Goal: Task Accomplishment & Management: Manage account settings

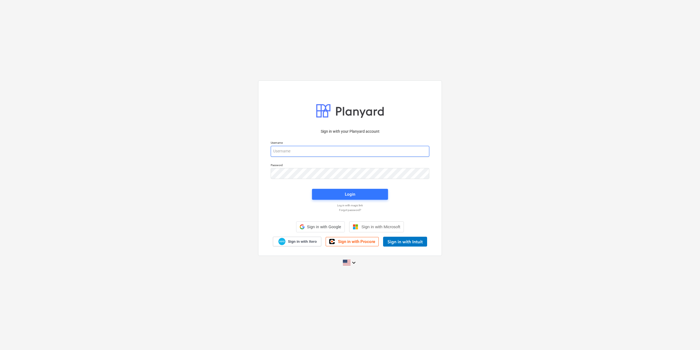
type input "[EMAIL_ADDRESS][DOMAIN_NAME]"
click at [331, 187] on div "Login" at bounding box center [350, 194] width 83 height 18
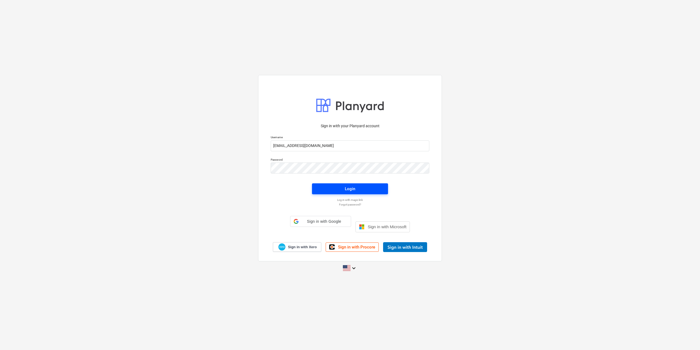
click at [333, 191] on span "Login" at bounding box center [350, 188] width 63 height 7
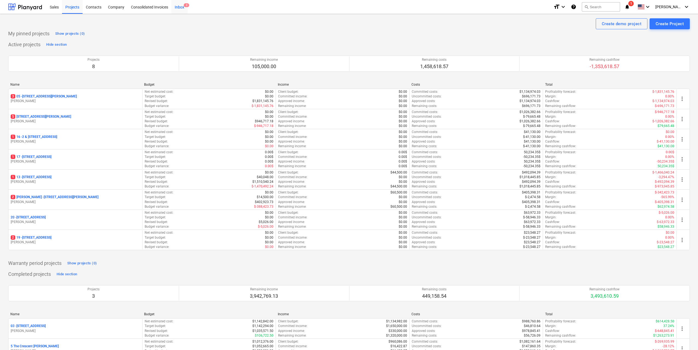
click at [177, 8] on div "Inbox 3" at bounding box center [179, 7] width 16 height 14
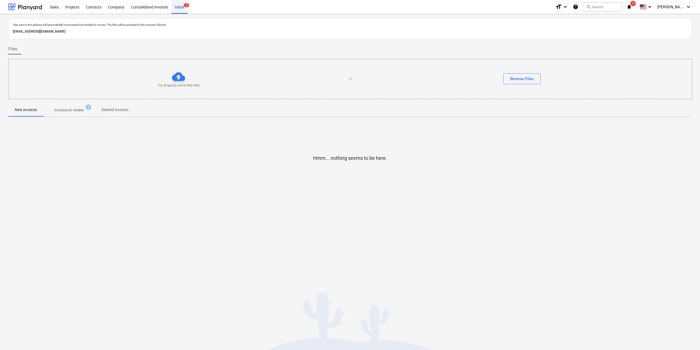
click at [177, 8] on div "Inbox 3" at bounding box center [179, 7] width 16 height 14
click at [75, 7] on div "Projects" at bounding box center [72, 7] width 21 height 14
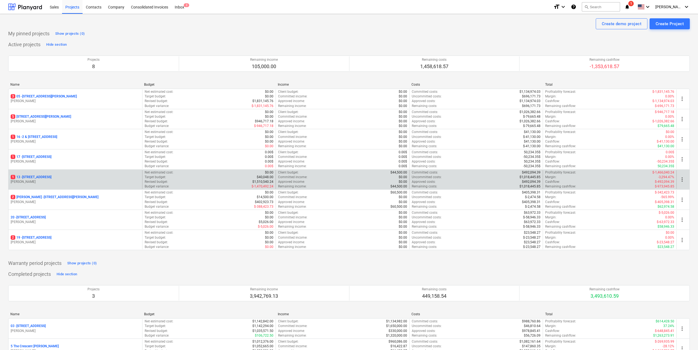
click at [51, 177] on p "[STREET_ADDRESS]" at bounding box center [31, 177] width 41 height 5
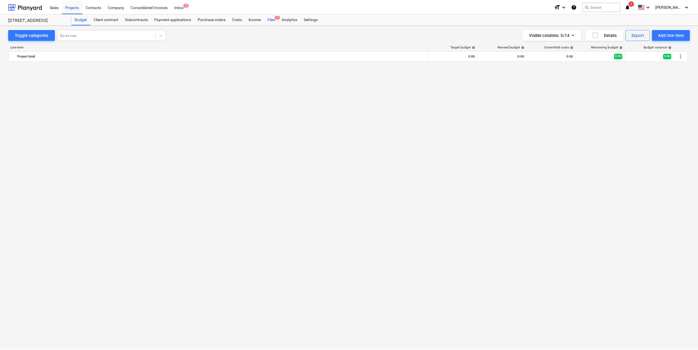
scroll to position [1354, 0]
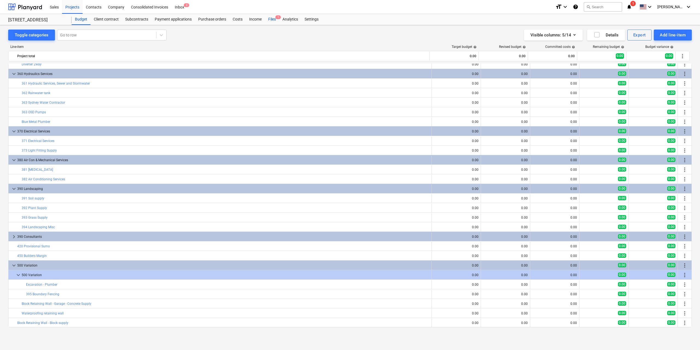
click at [274, 17] on div "Files 1" at bounding box center [272, 19] width 14 height 11
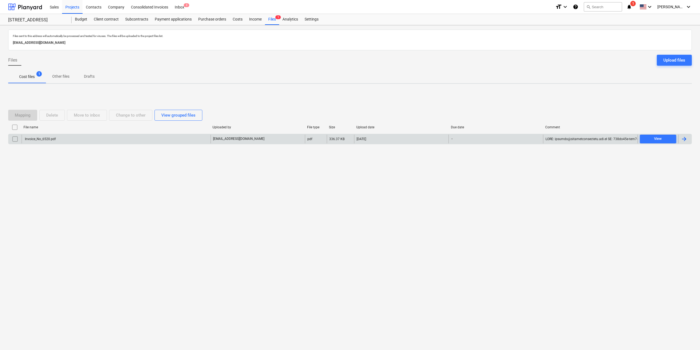
click at [44, 137] on div "Invoice_No_6520.pdf" at bounding box center [40, 139] width 32 height 4
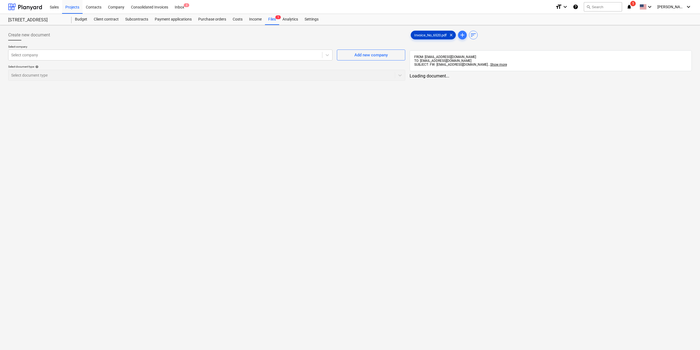
click at [414, 37] on div "Invoice_No_6520.pdf clear" at bounding box center [433, 35] width 45 height 9
click at [299, 57] on div at bounding box center [164, 54] width 307 height 5
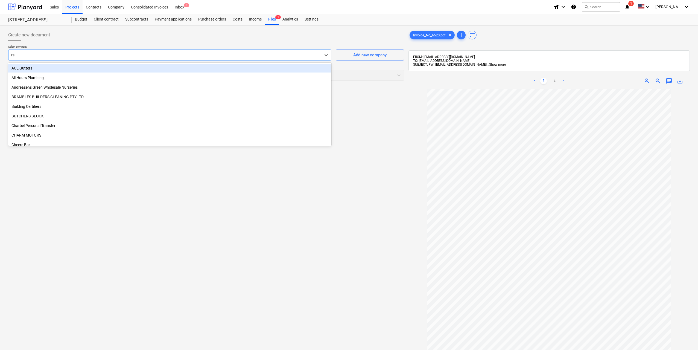
type input "rse"
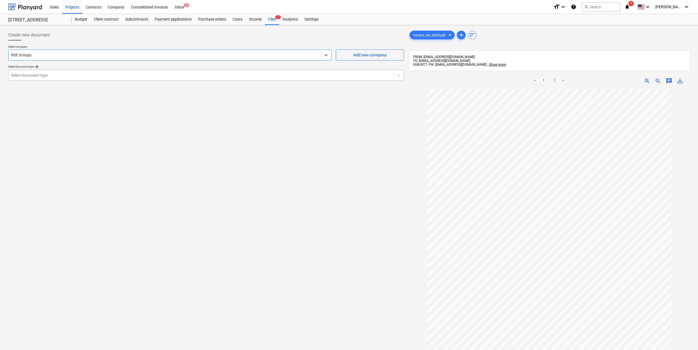
click at [332, 75] on div at bounding box center [201, 74] width 380 height 5
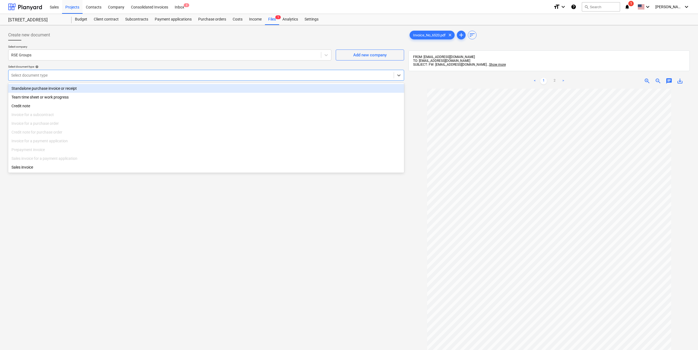
click at [167, 86] on div "Standalone purchase invoice or receipt" at bounding box center [206, 88] width 396 height 9
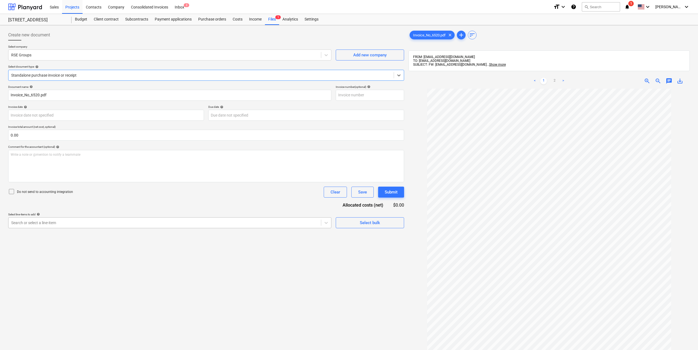
click at [67, 225] on div at bounding box center [164, 222] width 307 height 5
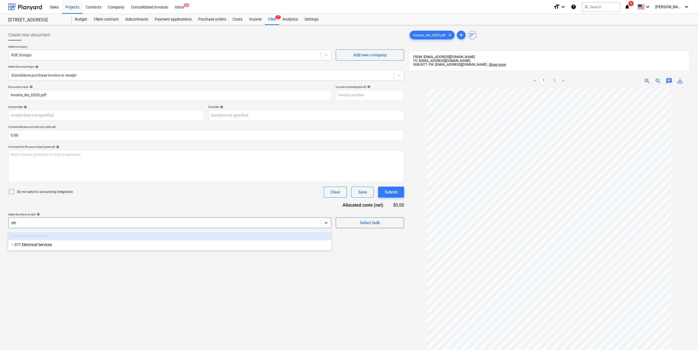
type input "elec"
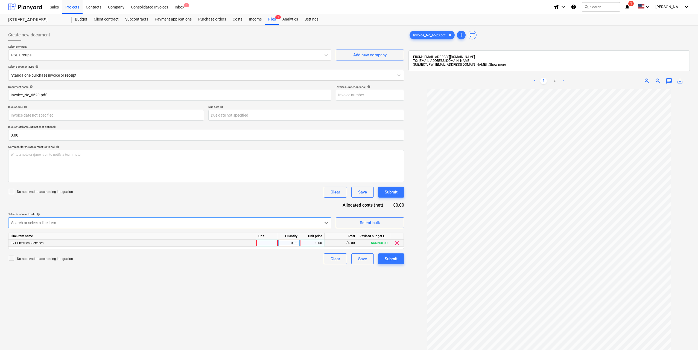
click at [267, 242] on div at bounding box center [267, 243] width 22 height 7
type input "1"
click at [289, 243] on div "0.00" at bounding box center [288, 243] width 17 height 7
type input "1"
click at [308, 242] on div "0.00" at bounding box center [312, 243] width 20 height 7
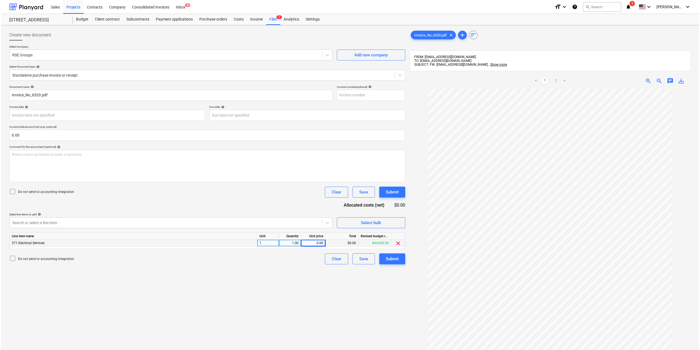
scroll to position [12, 0]
type input "22000"
click at [305, 283] on div "Create new document Select company RSE Groups Add new company Select document t…" at bounding box center [206, 226] width 400 height 398
click at [321, 275] on div "Create new document Select company RSE Groups Add new company Select document t…" at bounding box center [206, 226] width 400 height 398
click at [385, 257] on div "Submit" at bounding box center [391, 258] width 13 height 7
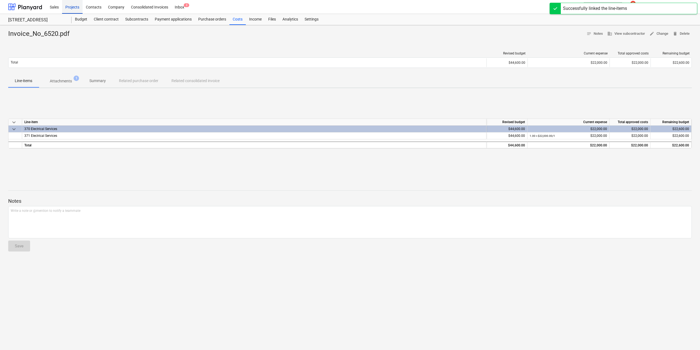
click at [69, 6] on div "Projects" at bounding box center [72, 7] width 21 height 14
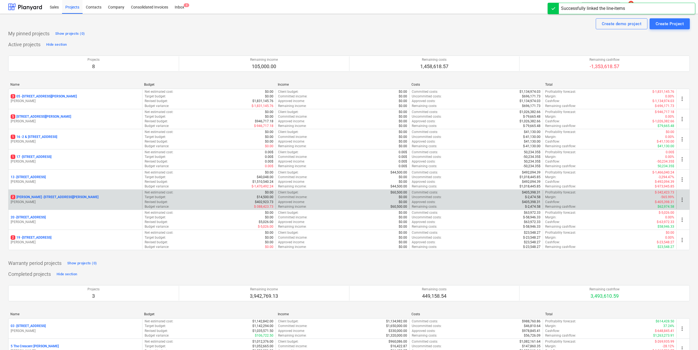
click at [60, 197] on p "[STREET_ADDRESS][PERSON_NAME][PERSON_NAME]" at bounding box center [55, 197] width 88 height 5
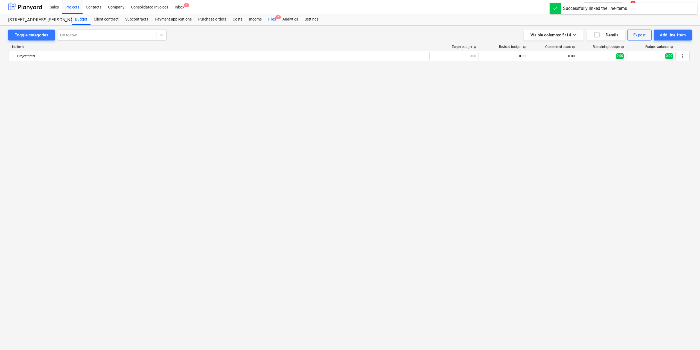
click at [273, 20] on div "Files 2" at bounding box center [272, 19] width 14 height 11
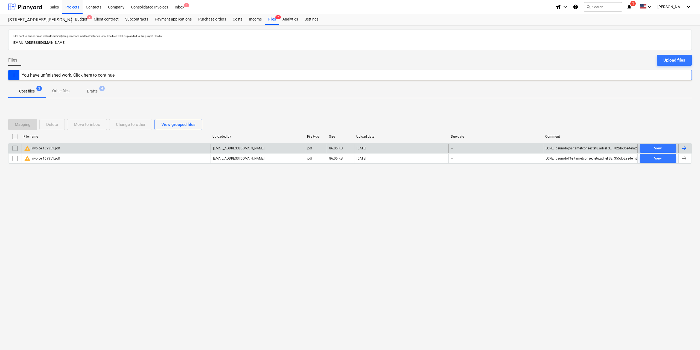
click at [14, 148] on input "checkbox" at bounding box center [15, 148] width 9 height 9
click at [48, 127] on div "Delete" at bounding box center [52, 124] width 12 height 7
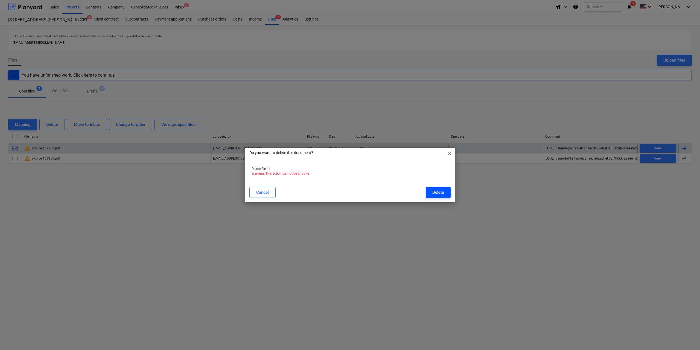
click at [447, 187] on button "Delete" at bounding box center [438, 192] width 25 height 11
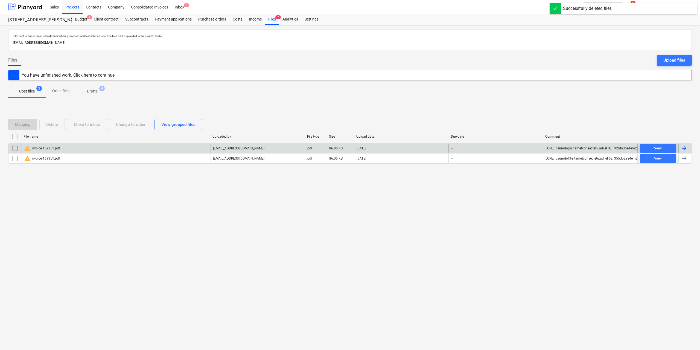
click at [188, 217] on div "Files sent to this address will automatically be processed and tested for virus…" at bounding box center [350, 187] width 700 height 325
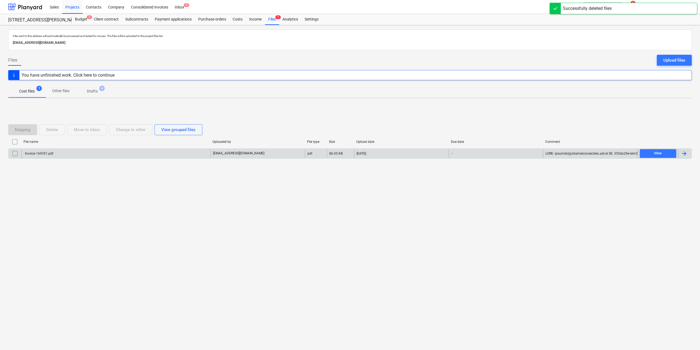
click at [92, 89] on p "Drafts" at bounding box center [92, 91] width 11 height 6
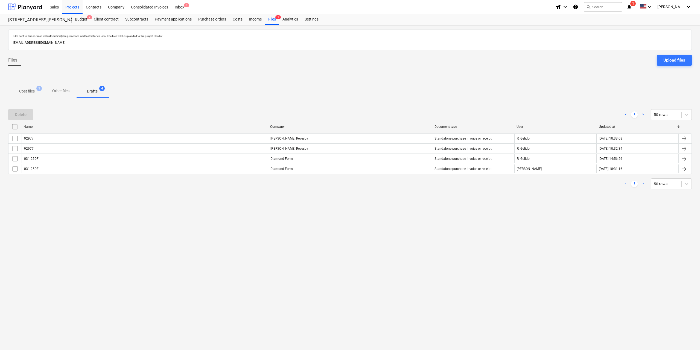
click at [30, 90] on p "Cost files" at bounding box center [27, 91] width 16 height 6
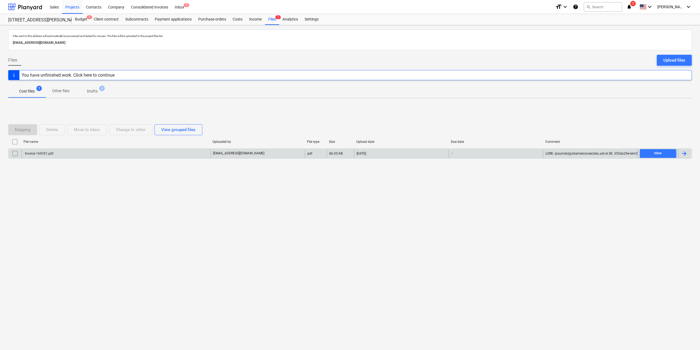
click at [46, 155] on div "Invoice 169351.pdf" at bounding box center [38, 154] width 29 height 4
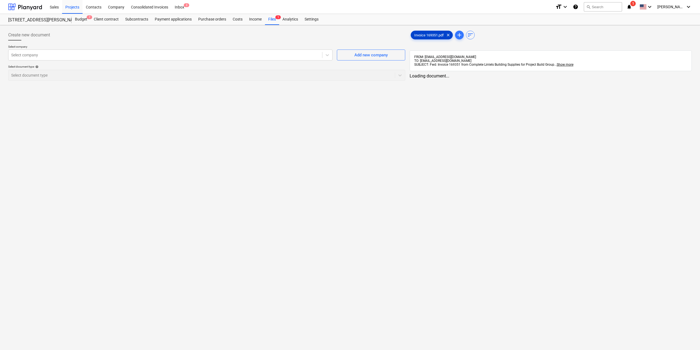
click at [435, 33] on span "Invoice 169351.pdf" at bounding box center [429, 35] width 36 height 4
click at [235, 59] on div "Select company" at bounding box center [164, 55] width 313 height 8
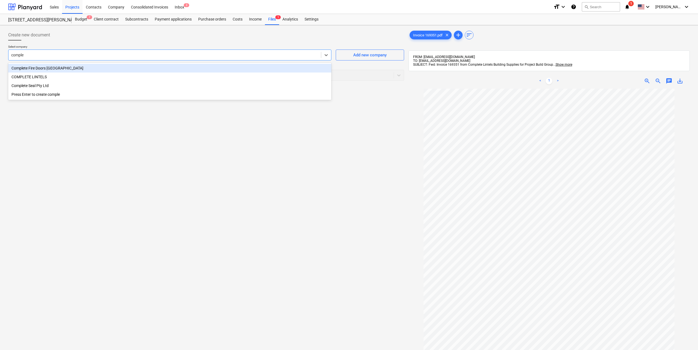
type input "complet"
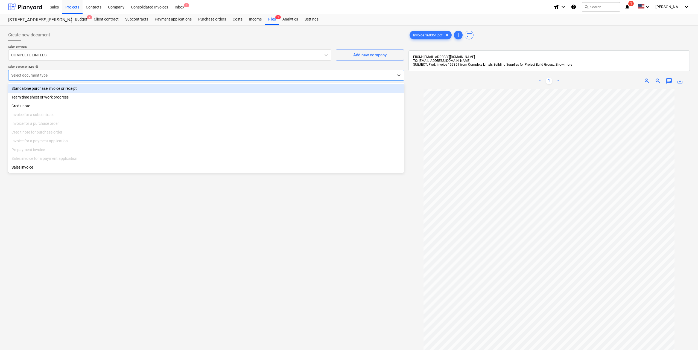
click at [235, 80] on div "Select document type" at bounding box center [206, 75] width 396 height 11
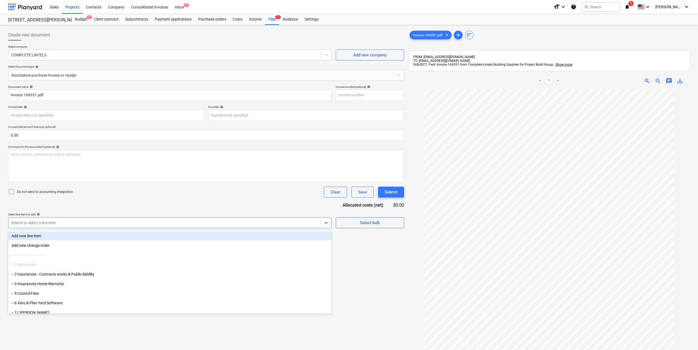
click at [77, 222] on div at bounding box center [164, 222] width 307 height 5
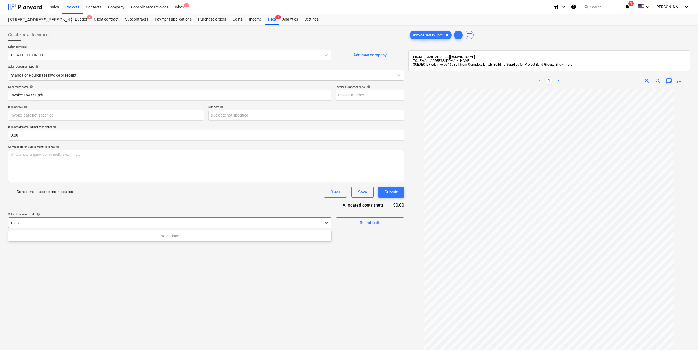
type input "mas"
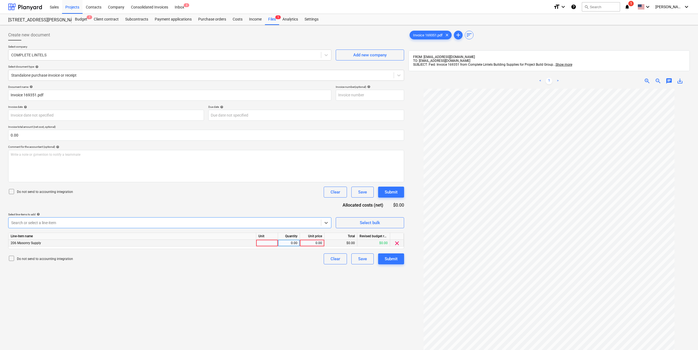
click at [281, 243] on div "0.00" at bounding box center [288, 243] width 17 height 7
click at [272, 241] on div at bounding box center [267, 243] width 22 height 7
click at [283, 241] on div "0.00" at bounding box center [288, 243] width 17 height 7
click at [313, 243] on div "0.00" at bounding box center [312, 243] width 20 height 7
type input "30514"
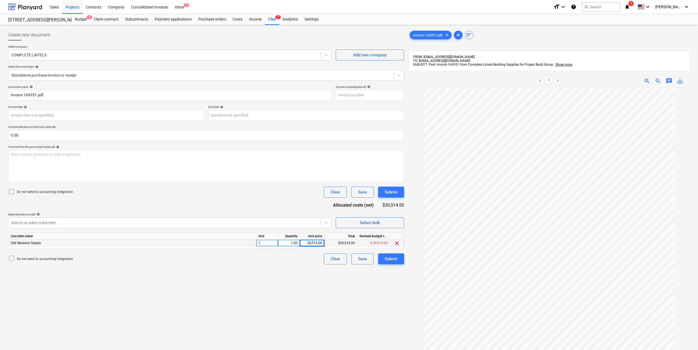
click at [313, 265] on div "Create new document Select company COMPLETE LINTELS Add new company Select docu…" at bounding box center [206, 226] width 400 height 398
click at [316, 245] on div "30,514.00" at bounding box center [312, 243] width 20 height 7
click at [316, 245] on input "30514" at bounding box center [312, 243] width 24 height 7
type input "3051.4"
click at [279, 307] on div "Create new document Select company COMPLETE LINTELS Add new company Select docu…" at bounding box center [206, 226] width 400 height 398
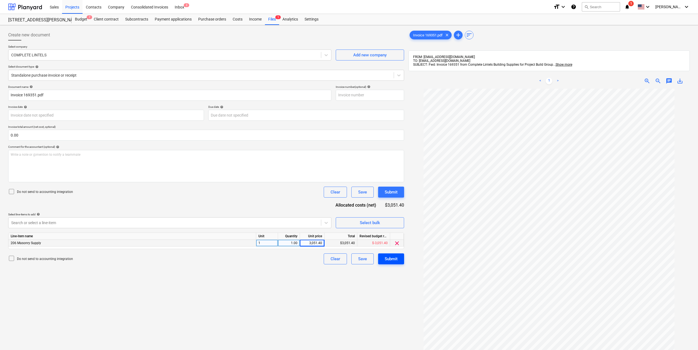
click at [386, 263] on button "Submit" at bounding box center [391, 258] width 26 height 11
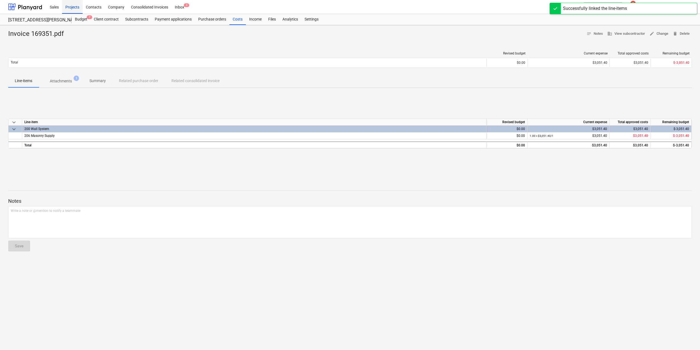
click at [74, 7] on div "Projects" at bounding box center [72, 7] width 21 height 14
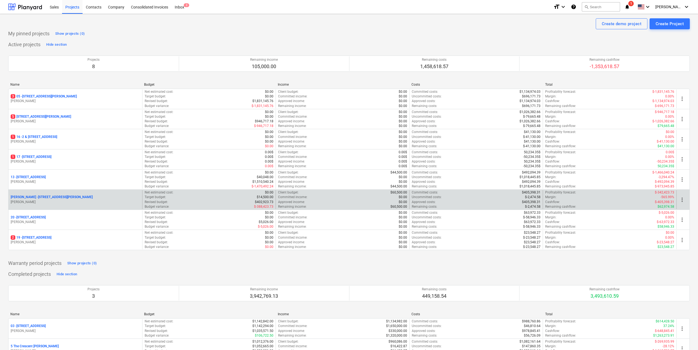
click at [70, 201] on p "[PERSON_NAME]" at bounding box center [75, 202] width 129 height 5
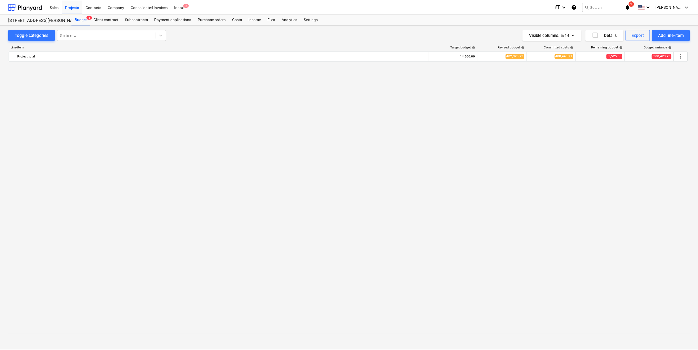
scroll to position [1612, 0]
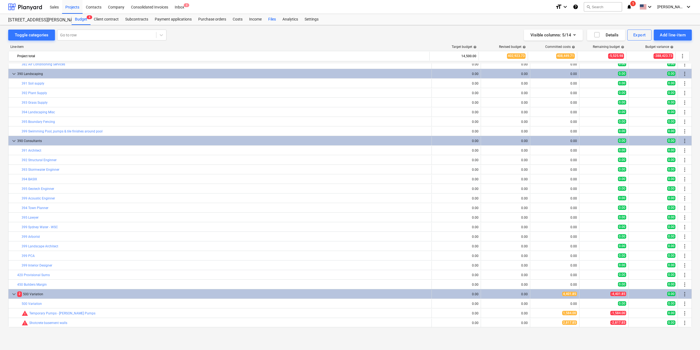
click at [272, 20] on div "Files" at bounding box center [272, 19] width 14 height 11
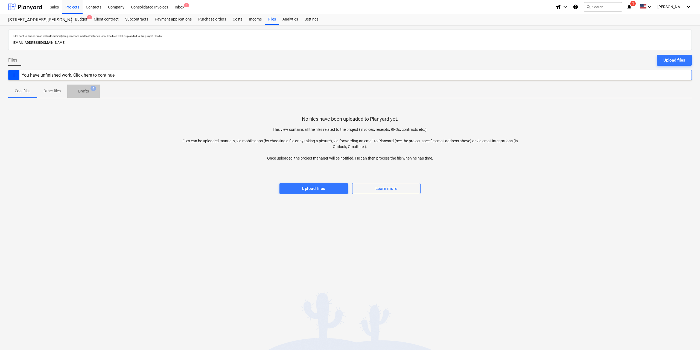
click at [81, 93] on p "Drafts" at bounding box center [83, 91] width 11 height 6
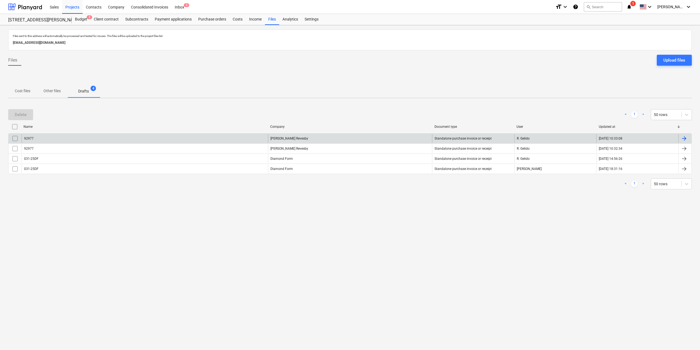
click at [40, 136] on div "92977" at bounding box center [145, 138] width 246 height 9
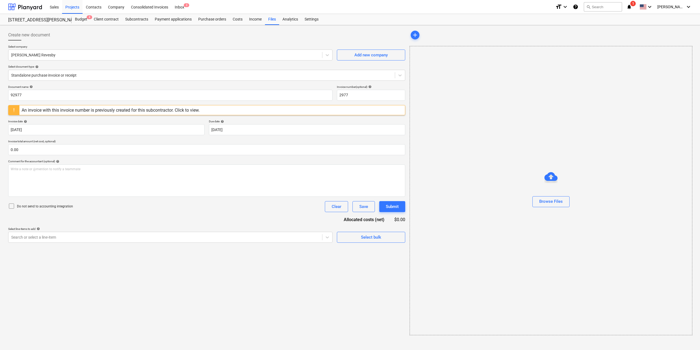
click at [176, 109] on div "An invoice with this invoice number is previously created for this subcontracto…" at bounding box center [111, 109] width 178 height 5
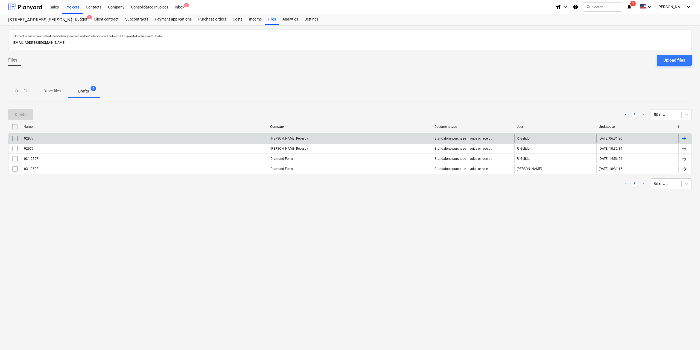
click at [14, 136] on input "checkbox" at bounding box center [15, 138] width 9 height 9
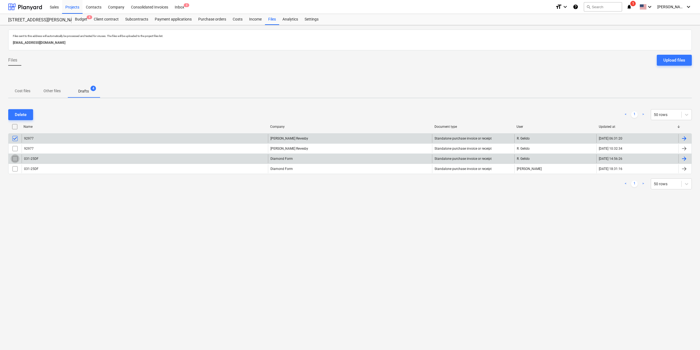
click at [14, 159] on input "checkbox" at bounding box center [15, 158] width 9 height 9
click at [23, 116] on div "Delete" at bounding box center [21, 114] width 12 height 7
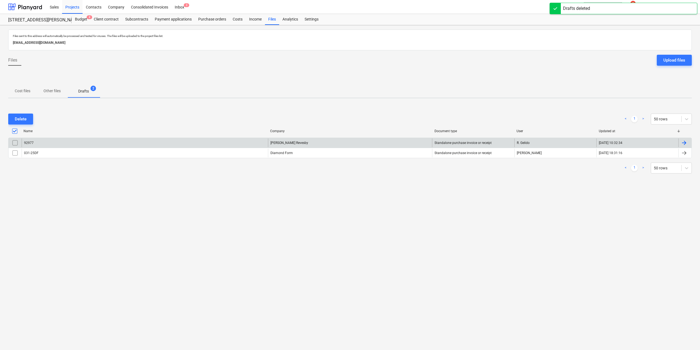
click at [17, 130] on input "checkbox" at bounding box center [14, 131] width 9 height 9
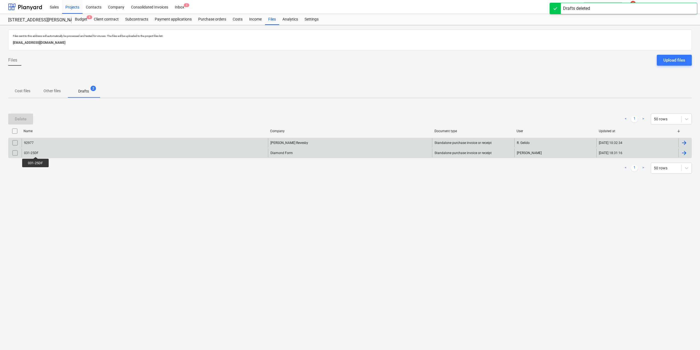
click at [36, 152] on div "031-25DF" at bounding box center [31, 153] width 14 height 4
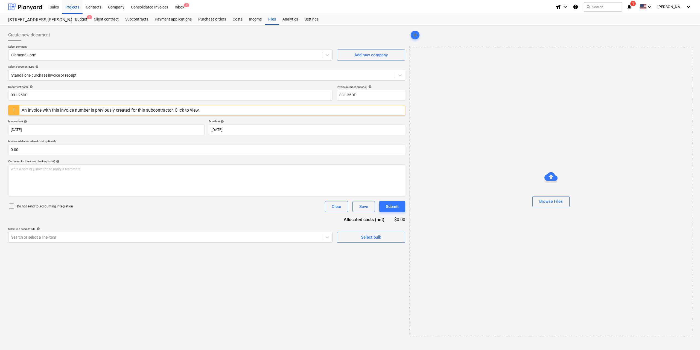
click at [124, 108] on div "An invoice with this invoice number is previously created for this subcontracto…" at bounding box center [111, 109] width 178 height 5
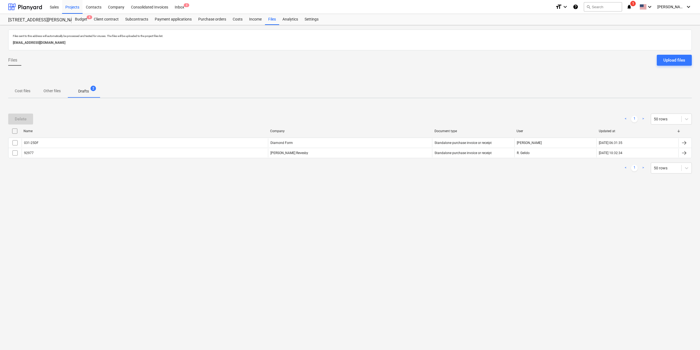
click at [14, 128] on input "checkbox" at bounding box center [14, 131] width 9 height 9
click at [28, 120] on button "Delete" at bounding box center [20, 118] width 25 height 11
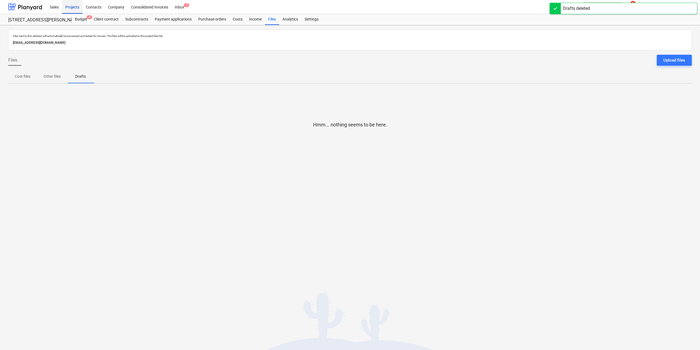
click at [72, 5] on div "Projects" at bounding box center [72, 7] width 21 height 14
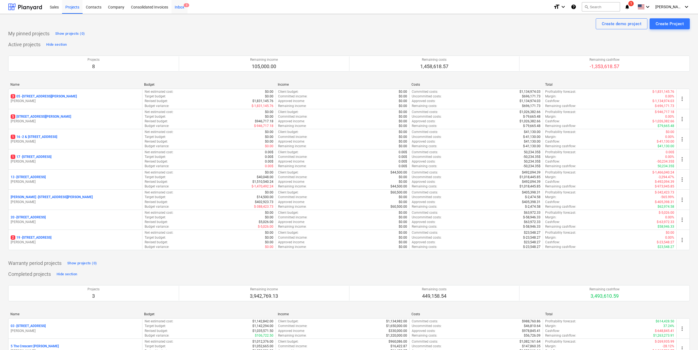
click at [181, 8] on div "Inbox 3" at bounding box center [179, 7] width 16 height 14
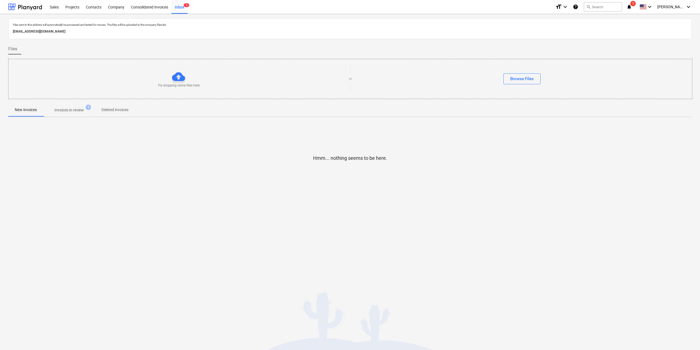
click at [75, 115] on button "Invoices in review 3" at bounding box center [68, 109] width 51 height 13
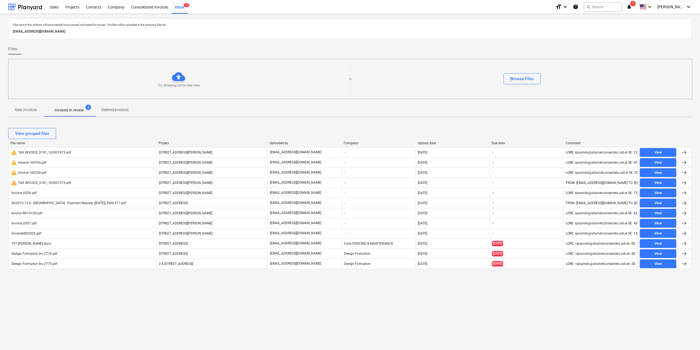
click at [29, 110] on p "New invoices" at bounding box center [26, 110] width 22 height 6
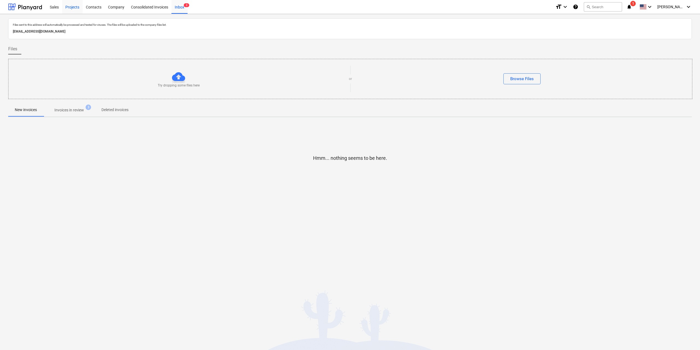
click at [74, 3] on div "Projects" at bounding box center [72, 7] width 21 height 14
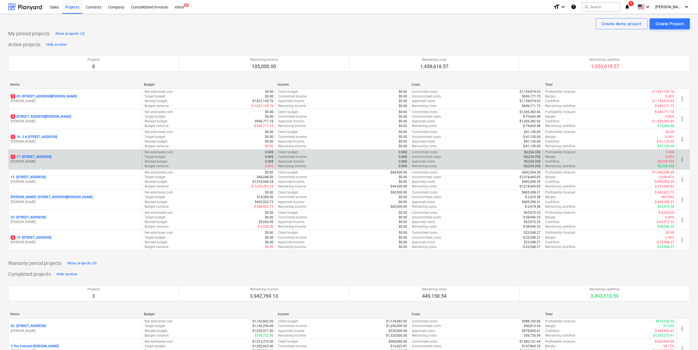
click at [53, 154] on div "[STREET_ADDRESS][PERSON_NAME]" at bounding box center [75, 159] width 134 height 19
click at [51, 155] on p "[STREET_ADDRESS]" at bounding box center [31, 157] width 41 height 5
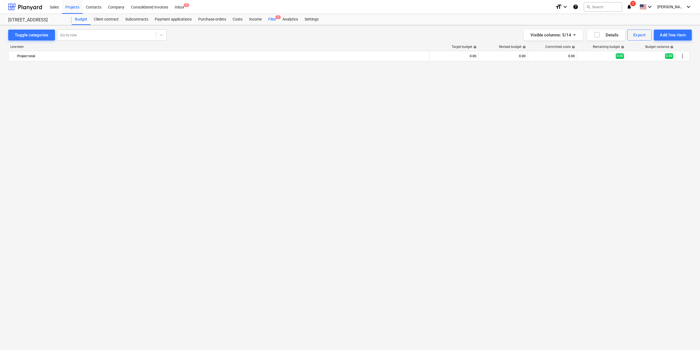
click at [270, 19] on div "Files 1" at bounding box center [272, 19] width 14 height 11
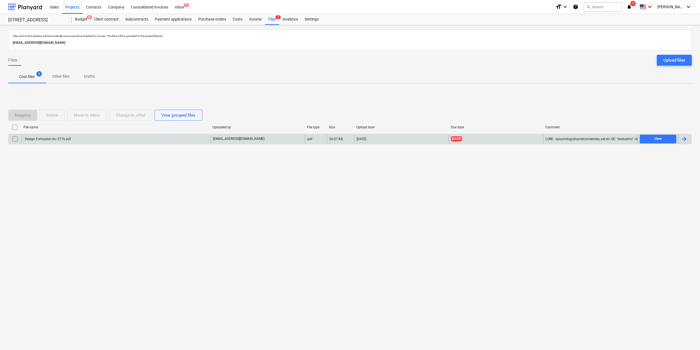
click at [67, 136] on div "Design Formation Inv 2776.pdf" at bounding box center [116, 139] width 189 height 9
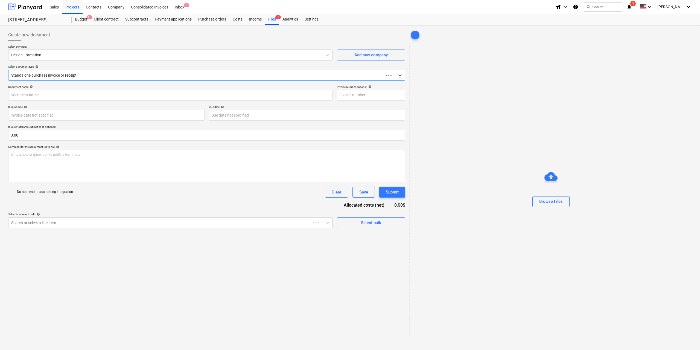
type input "2776"
type input "[DATE]"
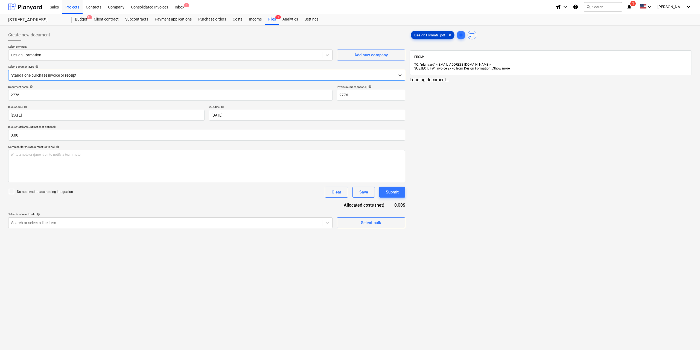
click at [423, 36] on span "Design Formati...pdf" at bounding box center [430, 35] width 38 height 4
click at [102, 223] on div at bounding box center [164, 222] width 307 height 5
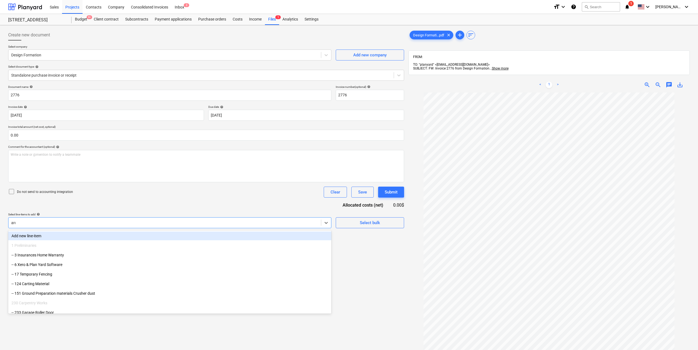
type input "arch"
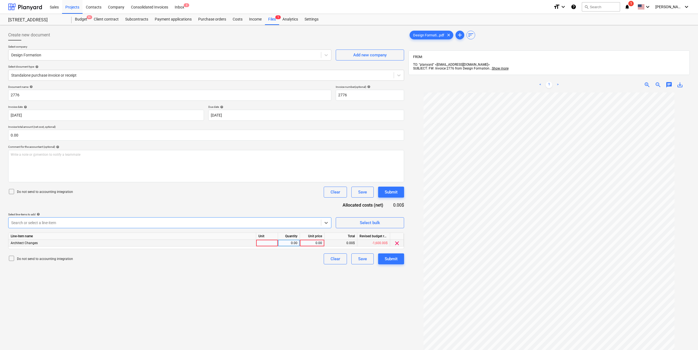
click at [274, 246] on div at bounding box center [267, 243] width 22 height 7
type input "1"
click at [290, 242] on div "0.00" at bounding box center [288, 243] width 17 height 7
click at [318, 243] on div "0.00" at bounding box center [312, 243] width 20 height 7
type input "800"
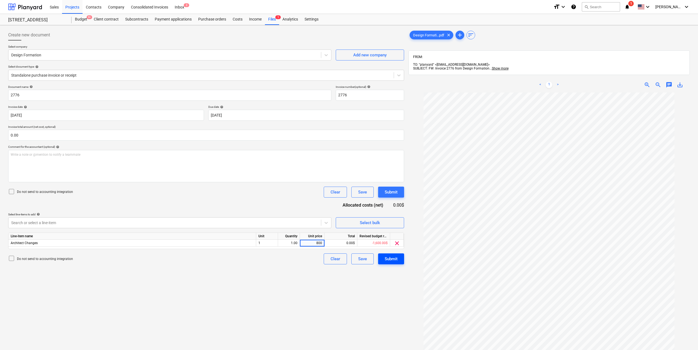
drag, startPoint x: 344, startPoint y: 282, endPoint x: 379, endPoint y: 264, distance: 39.4
click at [344, 282] on div "Create new document Select company Design Formation Add new company Select docu…" at bounding box center [206, 228] width 400 height 402
click at [402, 252] on div "Document name help 2776 Invoice number (optional) help 2776 Invoice date help […" at bounding box center [206, 174] width 396 height 179
click at [399, 258] on button "Submit" at bounding box center [391, 258] width 26 height 11
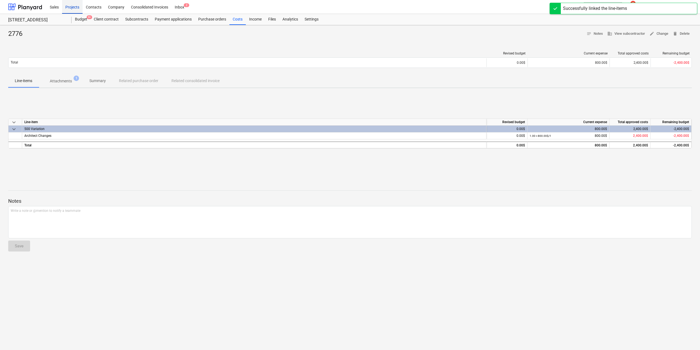
click at [77, 9] on div "Projects" at bounding box center [72, 7] width 21 height 14
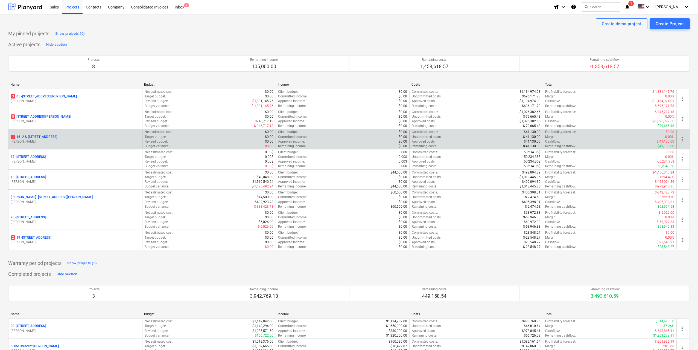
click at [57, 136] on p "1 16 - 2 & [STREET_ADDRESS]" at bounding box center [34, 137] width 46 height 5
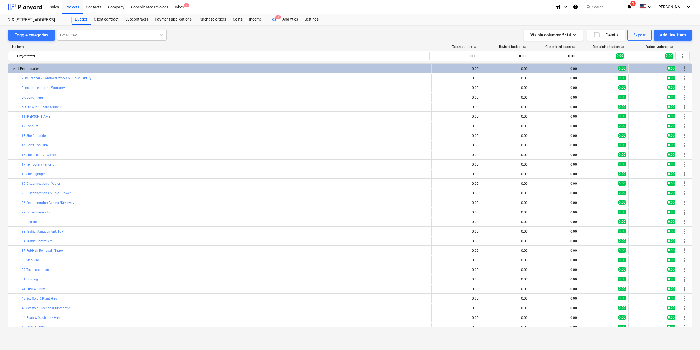
click at [269, 21] on div "Files 1" at bounding box center [272, 19] width 14 height 11
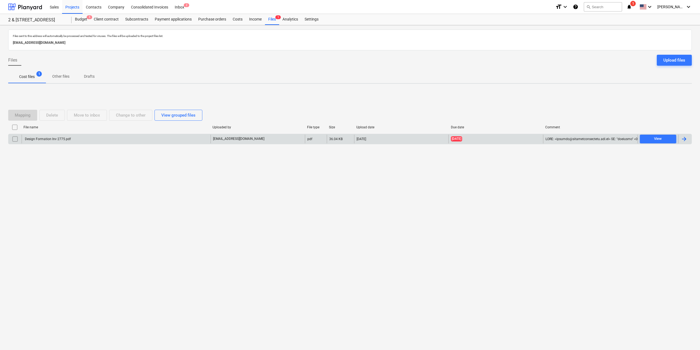
click at [77, 139] on div "Design Formation Inv 2775.pdf" at bounding box center [116, 139] width 189 height 9
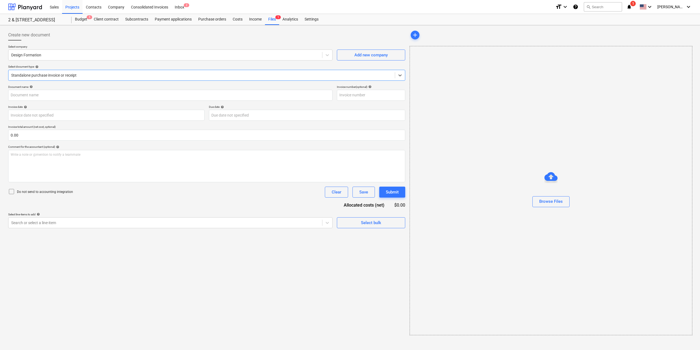
type input "2775"
type input "[DATE]"
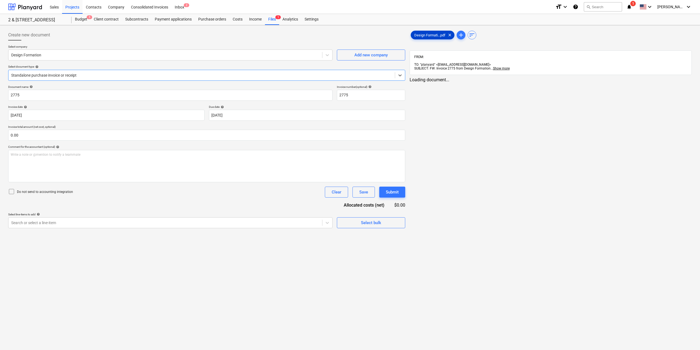
click at [417, 34] on span "Design Formati...pdf" at bounding box center [430, 35] width 38 height 4
click at [282, 224] on div at bounding box center [164, 222] width 307 height 5
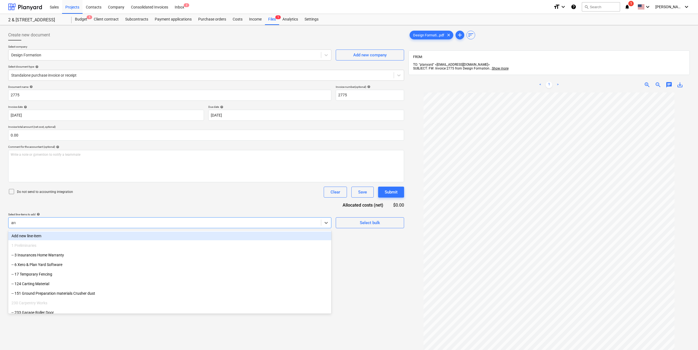
type input "arch"
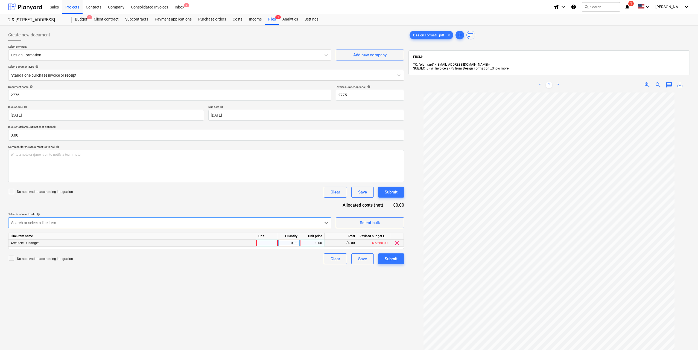
click at [261, 241] on div at bounding box center [267, 243] width 22 height 7
type input "1"
click at [293, 244] on div "0.00" at bounding box center [288, 243] width 17 height 7
click at [314, 241] on div "0.00" at bounding box center [312, 243] width 20 height 7
type input "3200"
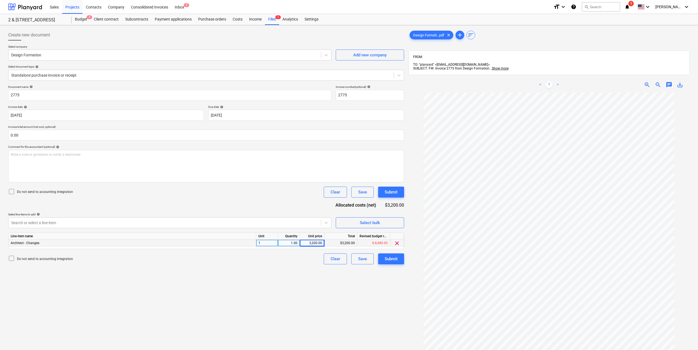
click at [371, 319] on div "Create new document Select company Design Formation Add new company Select docu…" at bounding box center [206, 228] width 400 height 402
click at [398, 259] on button "Submit" at bounding box center [391, 258] width 26 height 11
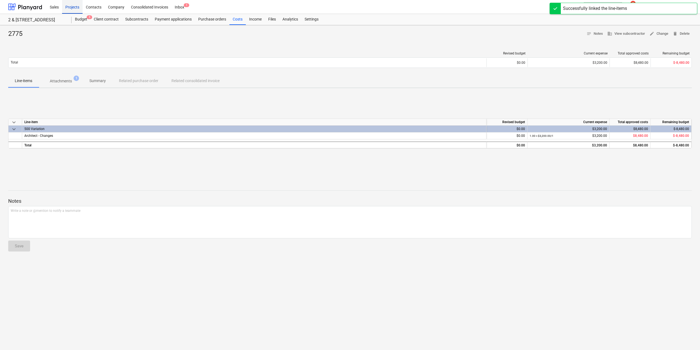
click at [77, 7] on div "Projects" at bounding box center [72, 7] width 21 height 14
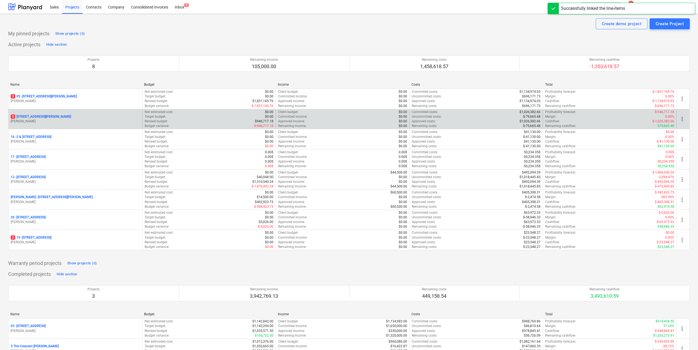
click at [64, 114] on div "[STREET_ADDRESS][PERSON_NAME]" at bounding box center [75, 116] width 129 height 5
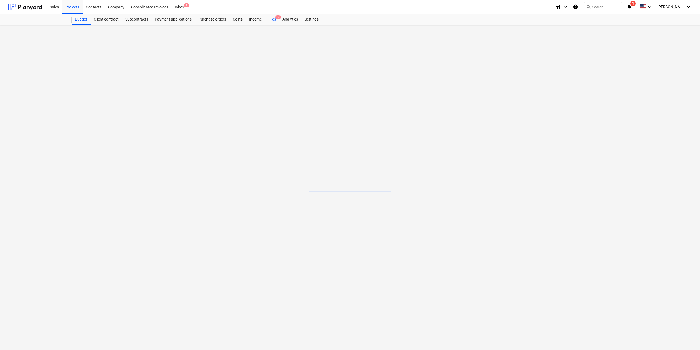
click at [272, 16] on div "Files 5" at bounding box center [272, 19] width 14 height 11
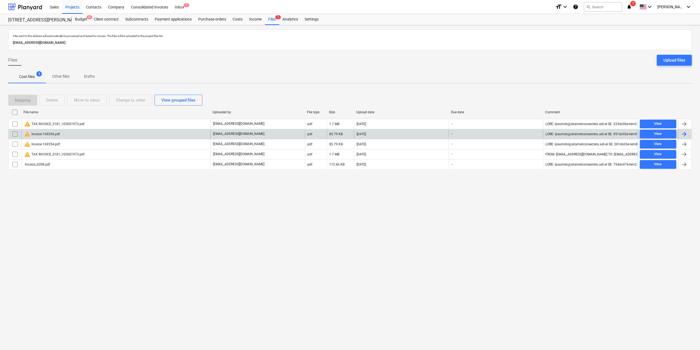
click at [18, 133] on input "checkbox" at bounding box center [15, 134] width 9 height 9
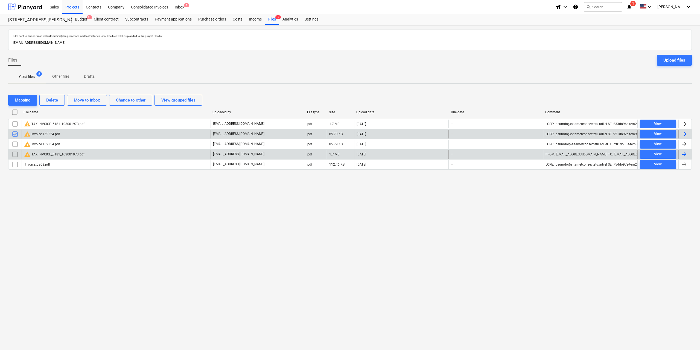
click at [17, 154] on input "checkbox" at bounding box center [15, 154] width 9 height 9
click at [56, 101] on div "Delete" at bounding box center [52, 100] width 12 height 7
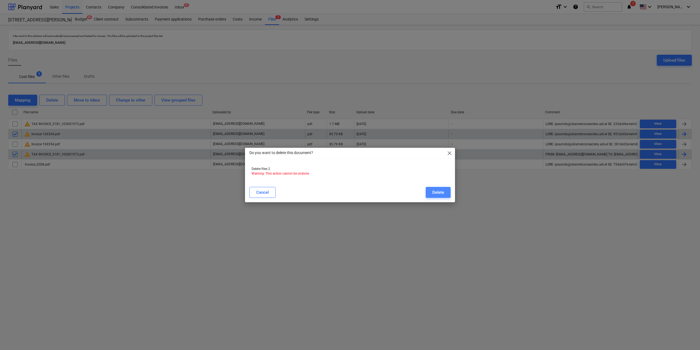
click at [444, 195] on div "Delete" at bounding box center [438, 192] width 12 height 7
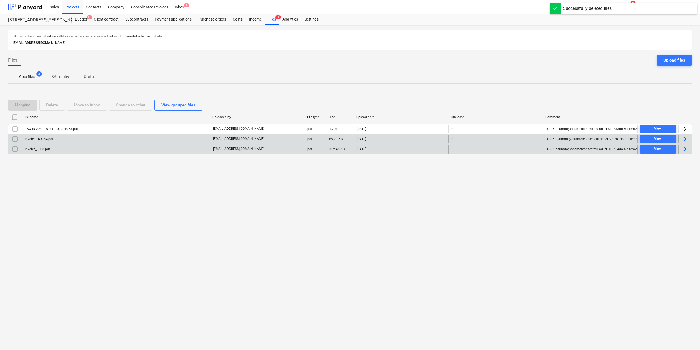
click at [49, 147] on div "Invoice_0308.pdf" at bounding box center [37, 149] width 26 height 4
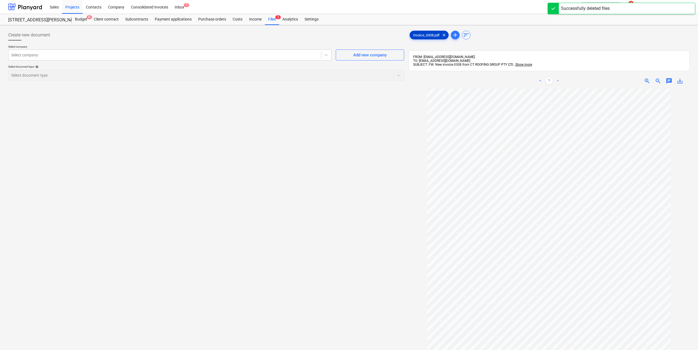
click at [427, 36] on span "Invoice_0308.pdf" at bounding box center [426, 35] width 33 height 4
click at [238, 56] on div at bounding box center [164, 54] width 307 height 5
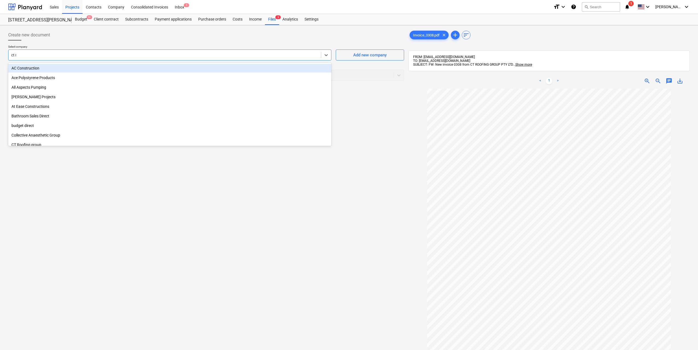
type input "ct ro"
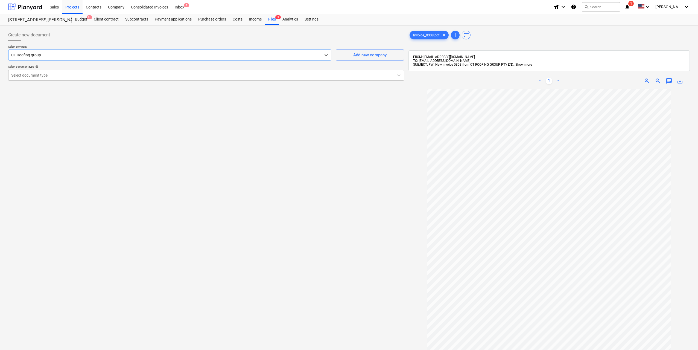
click at [138, 72] on div at bounding box center [201, 74] width 380 height 5
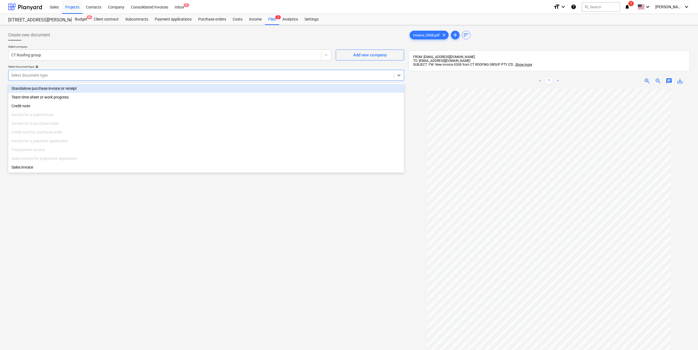
click at [110, 88] on div "Standalone purchase invoice or receipt" at bounding box center [206, 88] width 396 height 9
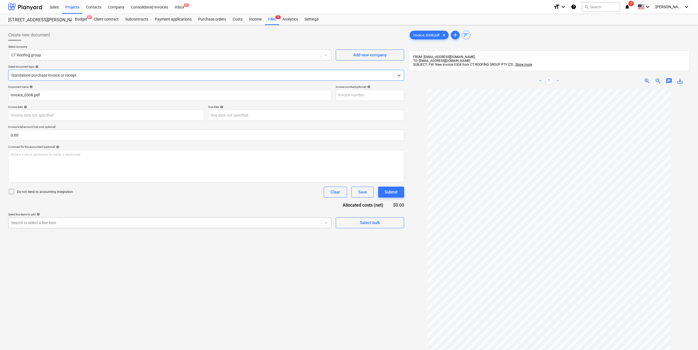
click at [76, 221] on div at bounding box center [164, 222] width 307 height 5
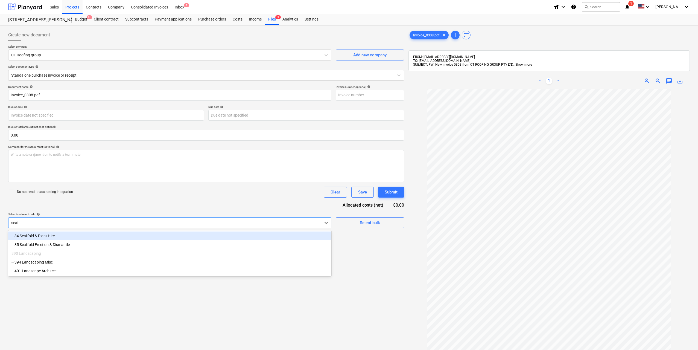
type input "[PERSON_NAME]"
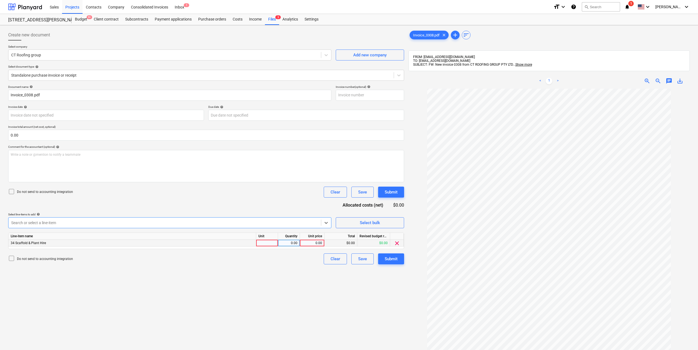
click at [263, 244] on div at bounding box center [267, 243] width 22 height 7
type input "1"
click at [298, 243] on div "0.00" at bounding box center [289, 243] width 22 height 7
click at [322, 241] on div "0.00" at bounding box center [312, 243] width 20 height 7
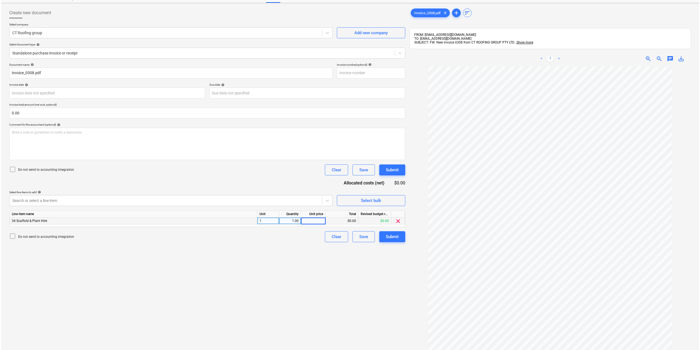
scroll to position [78, 0]
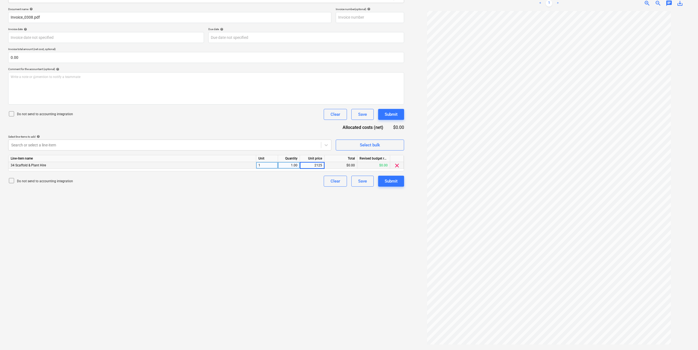
type input "21250"
drag, startPoint x: 346, startPoint y: 233, endPoint x: 352, endPoint y: 221, distance: 13.7
click at [345, 234] on div "Create new document Select company CT Roofing group Add new company Select docu…" at bounding box center [206, 149] width 400 height 398
click at [388, 177] on button "Submit" at bounding box center [391, 181] width 26 height 11
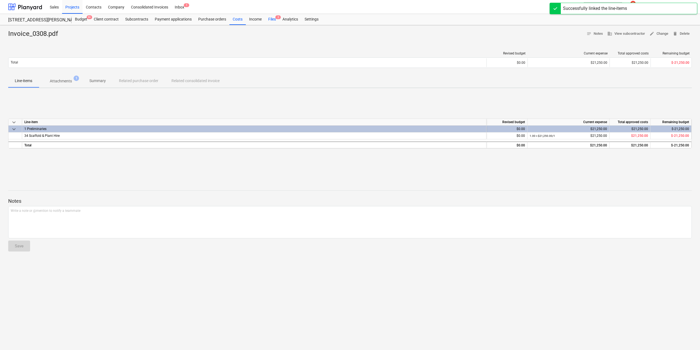
click at [271, 19] on div "Files 2" at bounding box center [272, 19] width 14 height 11
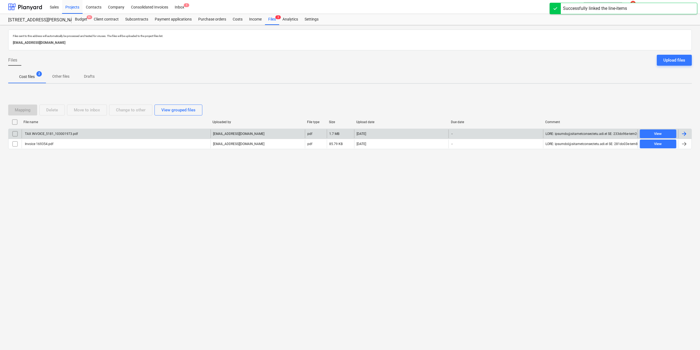
click at [60, 135] on div "TAX INVOICE_5181_103001973.pdf" at bounding box center [51, 134] width 54 height 4
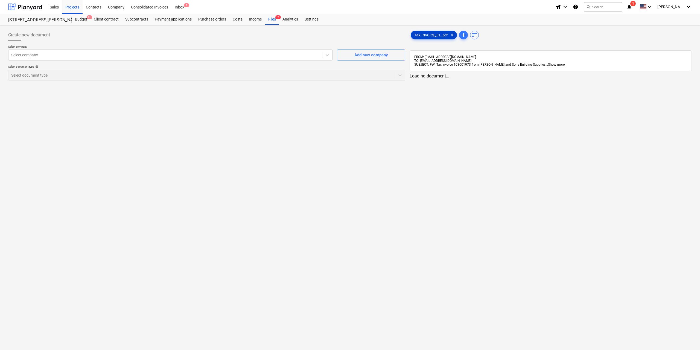
click at [420, 38] on div "TAX INVOICE_51...pdf clear" at bounding box center [434, 35] width 46 height 9
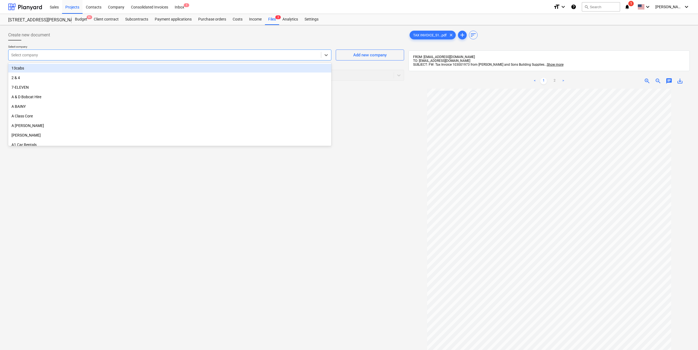
click at [194, 56] on div at bounding box center [164, 54] width 307 height 5
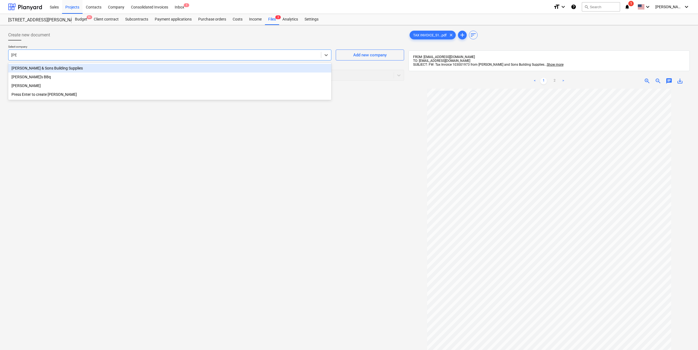
type input "[PERSON_NAME]"
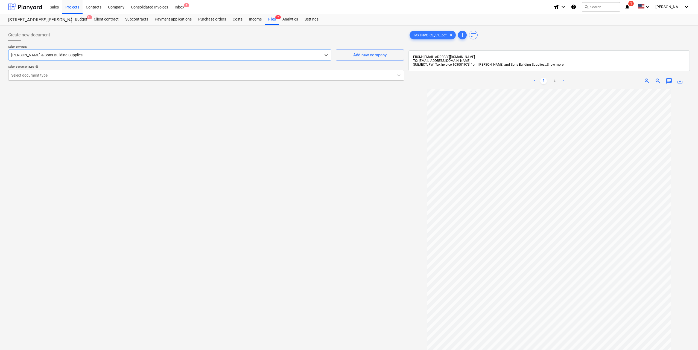
click at [164, 75] on div at bounding box center [201, 74] width 380 height 5
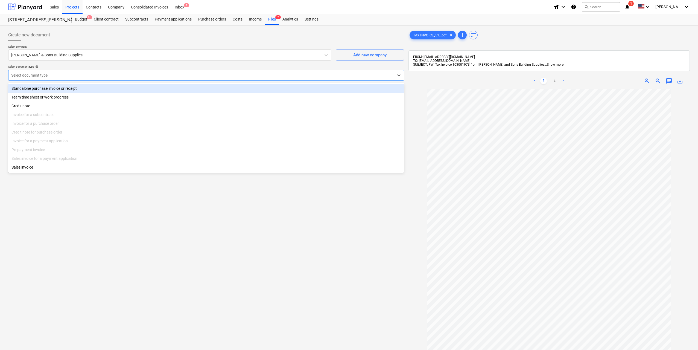
click at [128, 88] on div "Standalone purchase invoice or receipt" at bounding box center [206, 88] width 396 height 9
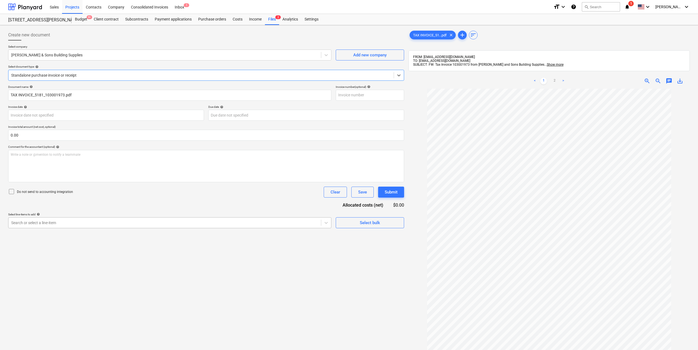
click at [86, 227] on div "Search or select a line-item" at bounding box center [169, 222] width 323 height 11
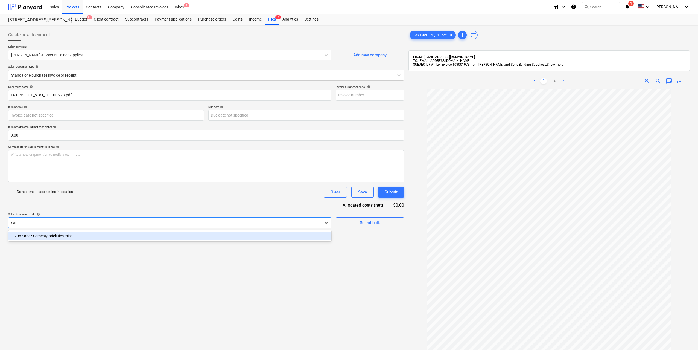
type input "sand"
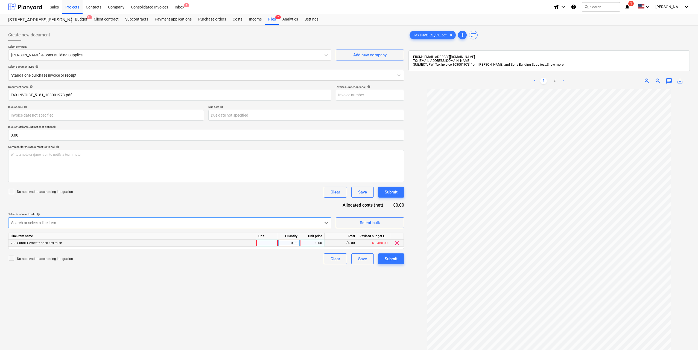
click at [273, 244] on div at bounding box center [267, 243] width 22 height 7
click at [283, 243] on div "0.00" at bounding box center [288, 243] width 17 height 7
type input "1"
click at [319, 243] on div "0.00" at bounding box center [312, 243] width 20 height 7
type input "3116"
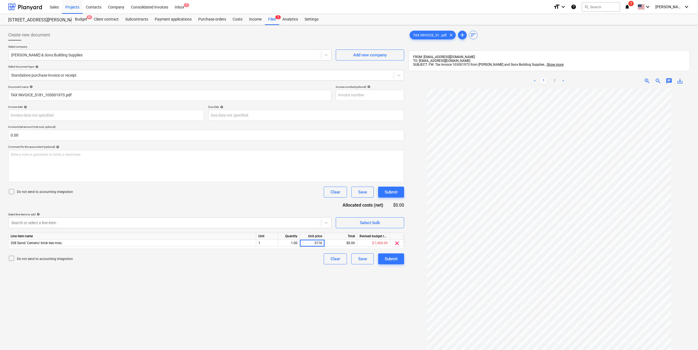
click at [324, 281] on div "Create new document Select company [PERSON_NAME] & Sons Building Supplies Add n…" at bounding box center [206, 226] width 400 height 398
click at [383, 257] on button "Submit" at bounding box center [391, 258] width 26 height 11
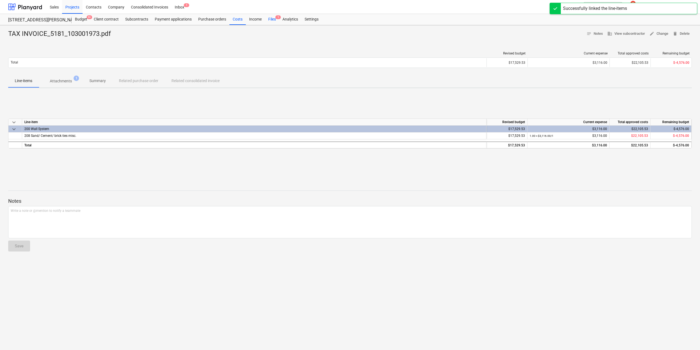
click at [270, 20] on div "Files 1" at bounding box center [272, 19] width 14 height 11
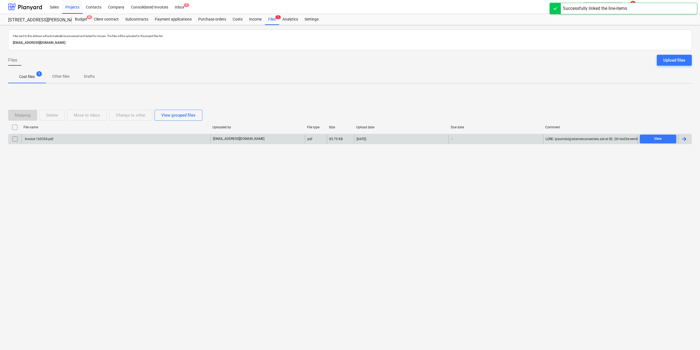
click at [57, 139] on div "Invoice 169354.pdf" at bounding box center [116, 139] width 189 height 9
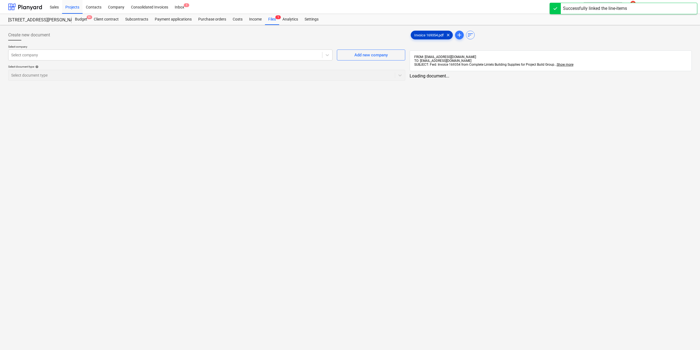
click at [423, 36] on span "Invoice 169354.pdf" at bounding box center [429, 35] width 36 height 4
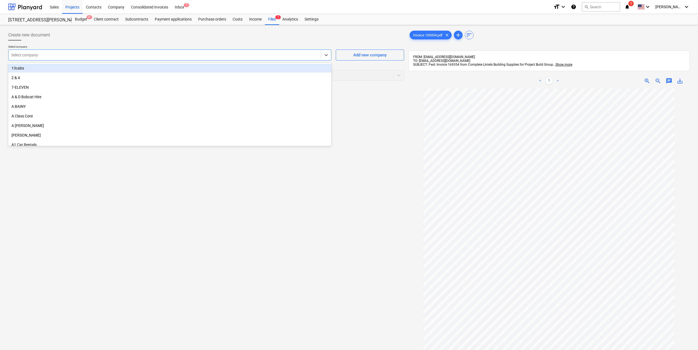
click at [156, 57] on div at bounding box center [164, 54] width 307 height 5
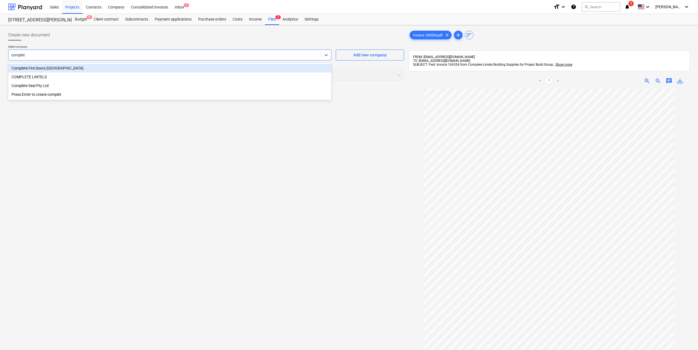
type input "complete"
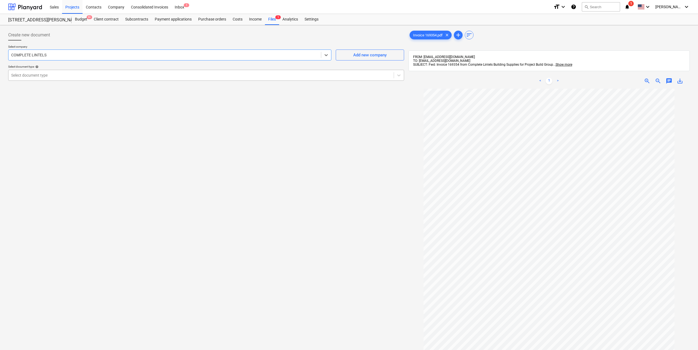
click at [138, 75] on div at bounding box center [201, 74] width 380 height 5
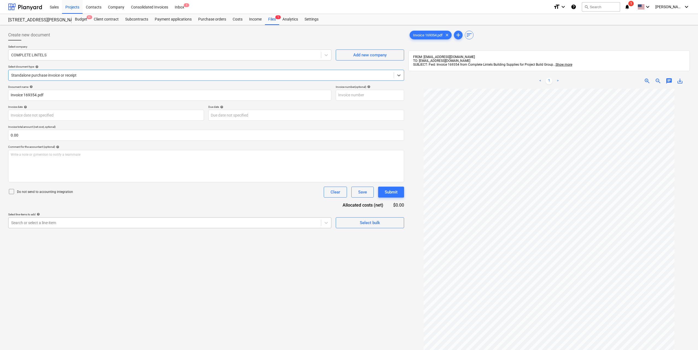
click at [88, 223] on div at bounding box center [164, 222] width 307 height 5
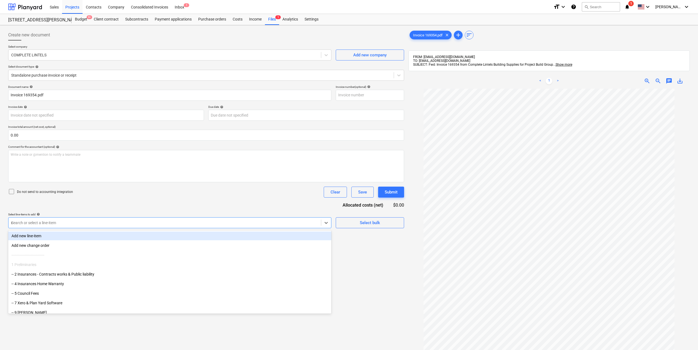
type input "mas"
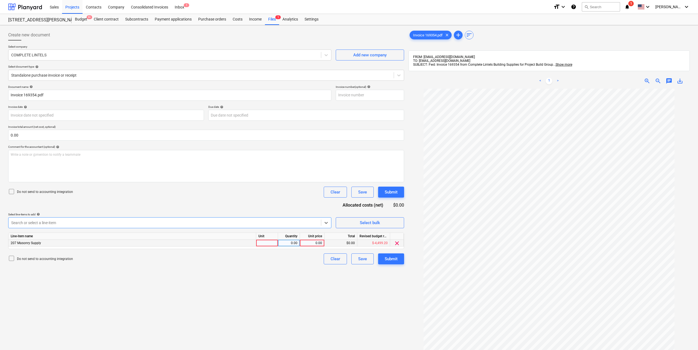
click at [272, 241] on div at bounding box center [267, 243] width 22 height 7
type input "1"
click at [287, 243] on div "0.00" at bounding box center [288, 243] width 17 height 7
type input "1"
click at [307, 243] on div "0.00" at bounding box center [312, 243] width 20 height 7
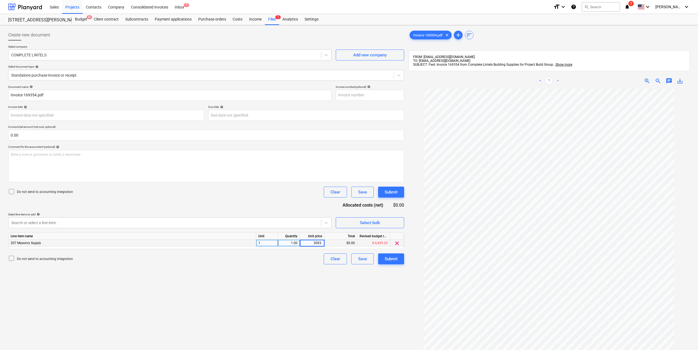
type input "3093.2"
click at [296, 282] on div "Create new document Select company COMPLETE LINTELS Add new company Select docu…" at bounding box center [206, 226] width 400 height 398
click at [396, 253] on button "Submit" at bounding box center [391, 258] width 26 height 11
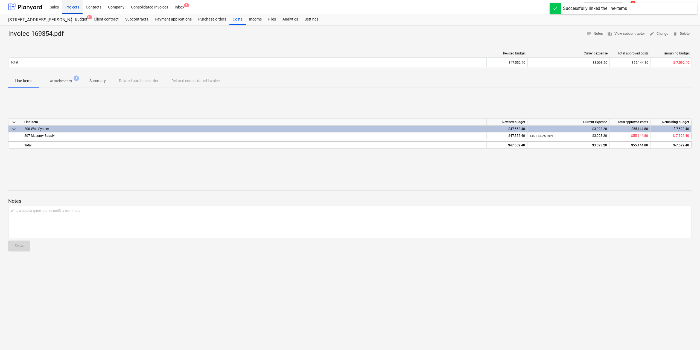
click at [75, 9] on div "Projects" at bounding box center [72, 7] width 21 height 14
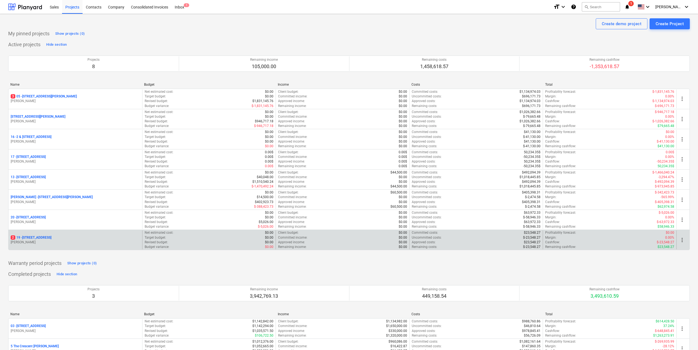
click at [53, 234] on div "[STREET_ADDRESS][PERSON_NAME]" at bounding box center [75, 239] width 134 height 19
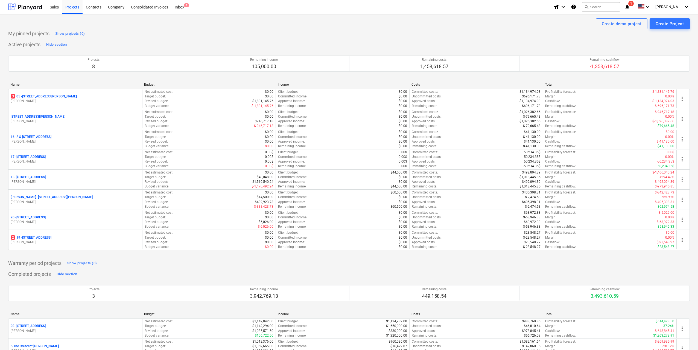
click at [51, 235] on p "2 [STREET_ADDRESS]" at bounding box center [31, 237] width 41 height 5
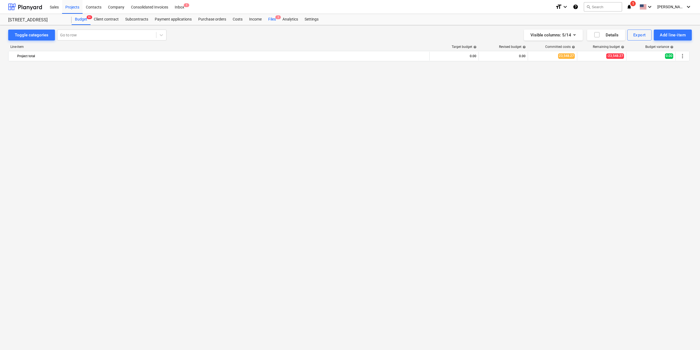
scroll to position [602, 0]
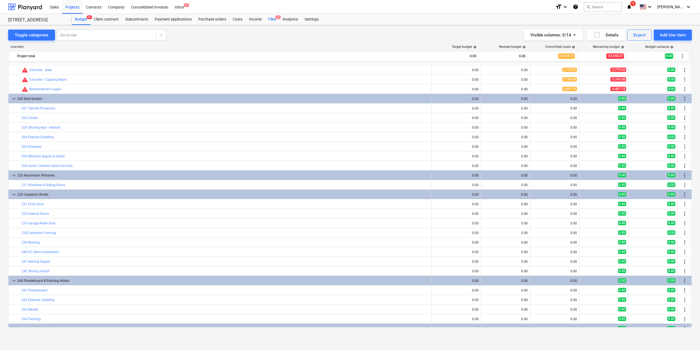
click at [268, 21] on div "Files 2" at bounding box center [272, 19] width 14 height 11
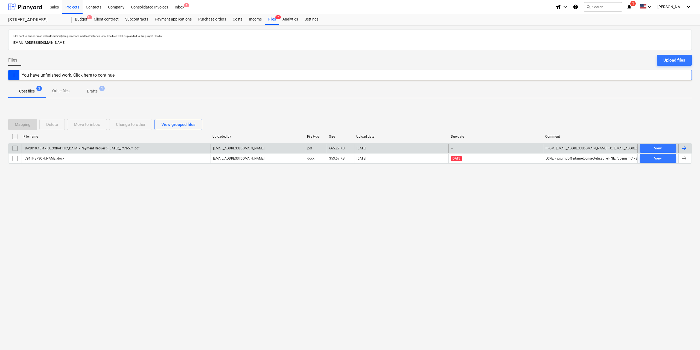
click at [84, 148] on div "DA2019.13.4 - [GEOGRAPHIC_DATA] - Payment Request ([DATE])_PAN-571.pdf" at bounding box center [81, 148] width 115 height 4
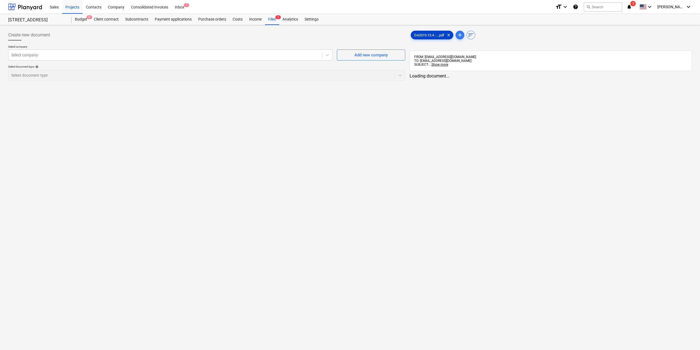
click at [416, 34] on span "DA2019.13.4 - ...pdf" at bounding box center [429, 35] width 37 height 4
click at [554, 81] on link "2" at bounding box center [554, 81] width 7 height 7
click at [543, 81] on link "1" at bounding box center [543, 81] width 7 height 7
click at [239, 63] on div "Select company Select company Add new company Select document type help Select …" at bounding box center [206, 65] width 396 height 40
click at [235, 54] on div at bounding box center [164, 54] width 307 height 5
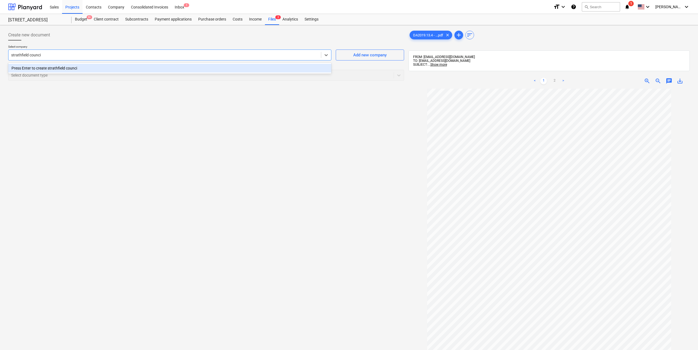
type input "strathfield council"
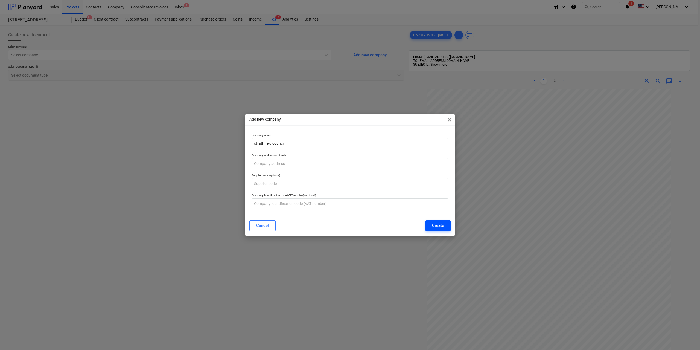
click at [446, 221] on button "Create" at bounding box center [438, 225] width 25 height 11
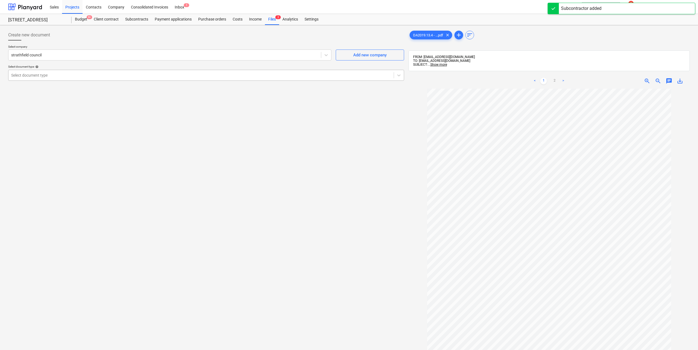
click at [64, 71] on div "Select document type" at bounding box center [200, 75] width 385 height 8
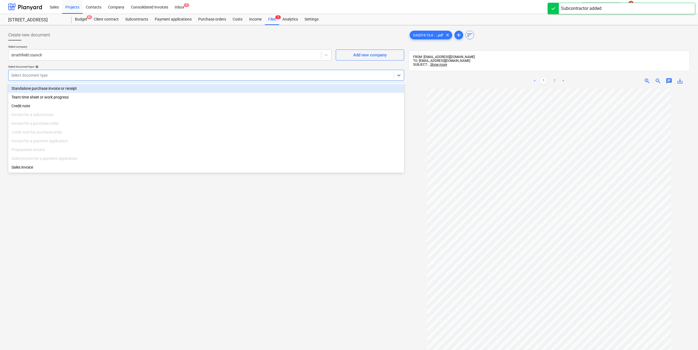
click at [53, 87] on div "Standalone purchase invoice or receipt" at bounding box center [206, 88] width 396 height 9
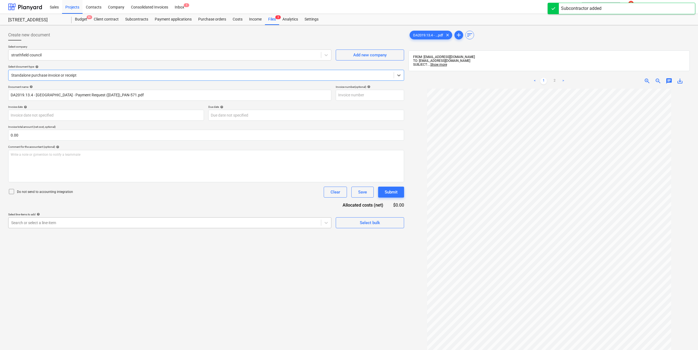
click at [71, 220] on div at bounding box center [164, 222] width 307 height 5
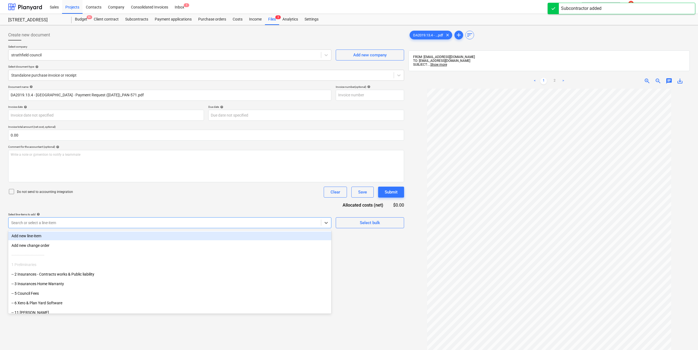
click at [65, 237] on div "Add new line-item" at bounding box center [169, 235] width 323 height 9
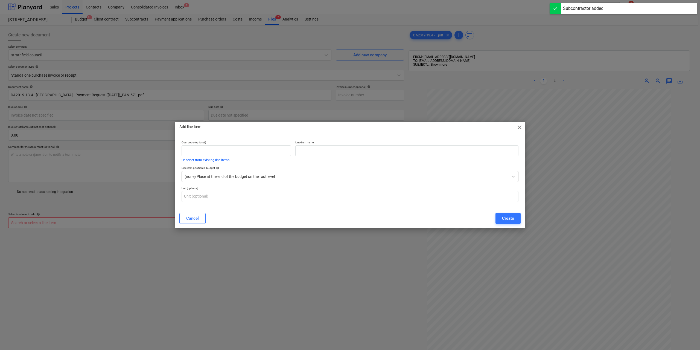
click at [305, 176] on div at bounding box center [345, 176] width 321 height 5
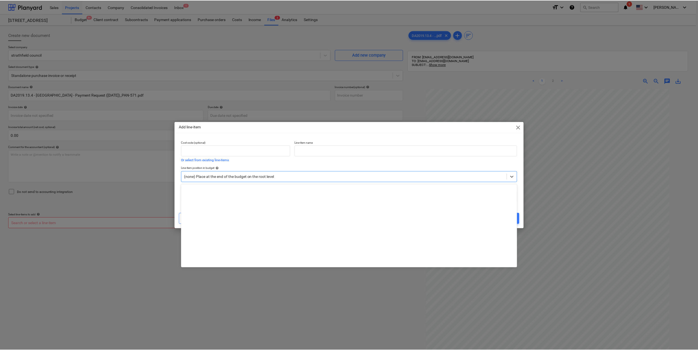
scroll to position [1775, 0]
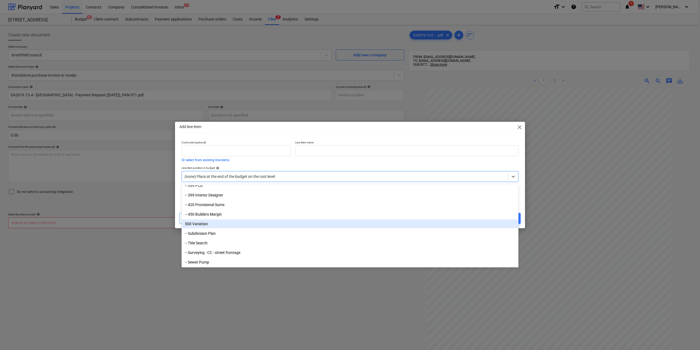
click at [235, 225] on div "500 Variation" at bounding box center [350, 223] width 337 height 9
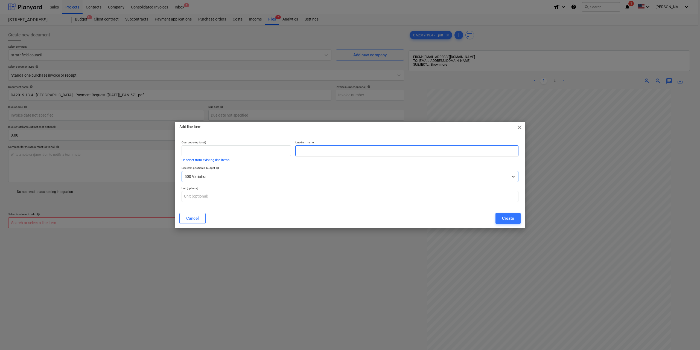
click at [314, 150] on input "text" at bounding box center [406, 150] width 223 height 11
type input "Council Fees - Turntable Submission"
click at [507, 217] on div "Create" at bounding box center [508, 218] width 12 height 7
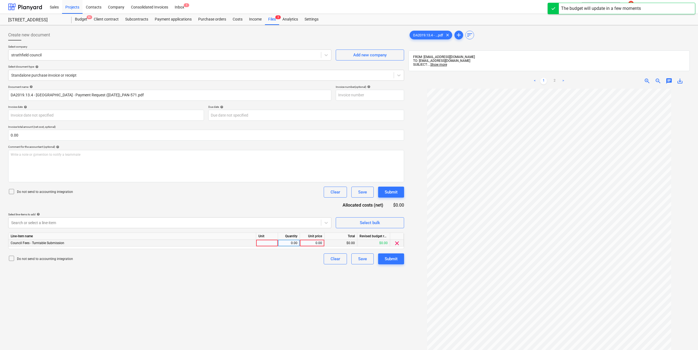
click at [269, 243] on div at bounding box center [267, 243] width 22 height 7
type input "1"
click at [288, 241] on div "0.00" at bounding box center [288, 243] width 17 height 7
type input "1"
click at [313, 241] on div "0.00" at bounding box center [312, 243] width 20 height 7
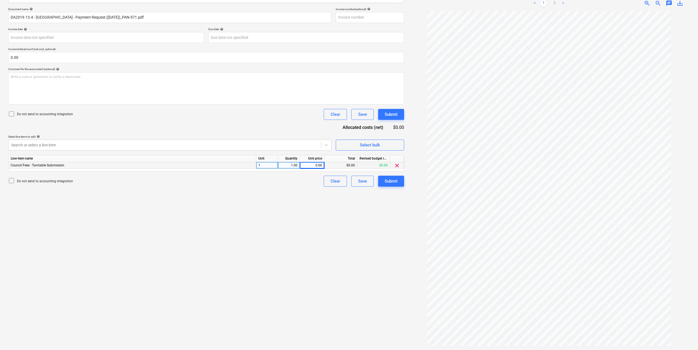
click at [310, 171] on div "Line-item name Unit Quantity Unit price Total Revised budget remaining Council …" at bounding box center [206, 163] width 396 height 16
click at [312, 165] on div "0.00" at bounding box center [312, 165] width 20 height 7
type input "859"
click at [329, 225] on div "Create new document Select company strathfield council Add new company Select d…" at bounding box center [206, 149] width 400 height 398
click at [390, 184] on div "Submit" at bounding box center [391, 180] width 13 height 7
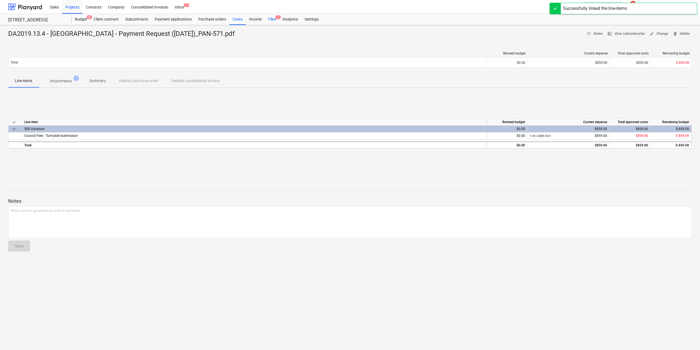
click at [271, 19] on div "Files 1" at bounding box center [272, 19] width 14 height 11
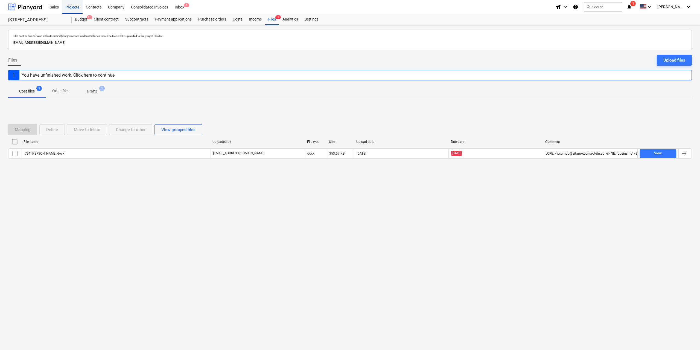
click at [75, 6] on div "Projects" at bounding box center [72, 7] width 21 height 14
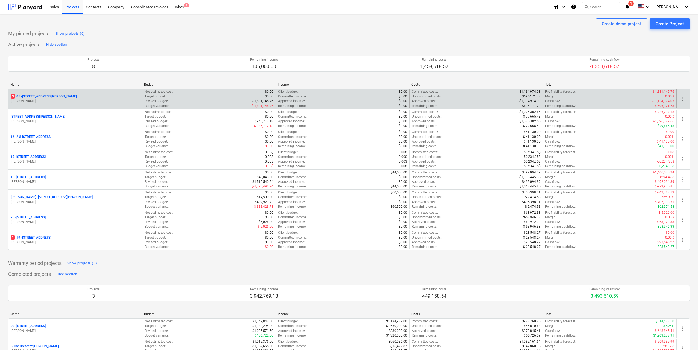
click at [56, 95] on p "[STREET_ADDRESS][PERSON_NAME]" at bounding box center [44, 96] width 66 height 5
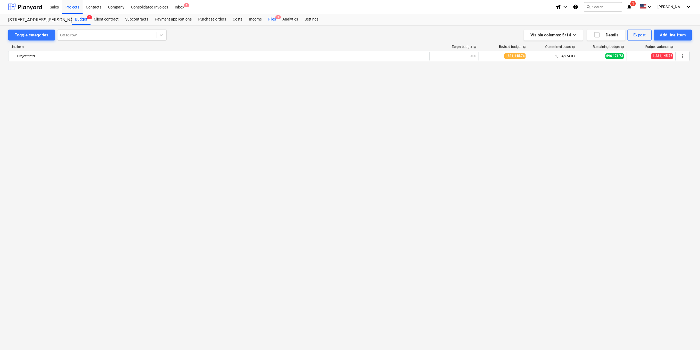
click at [272, 15] on div "Files 3" at bounding box center [272, 19] width 14 height 11
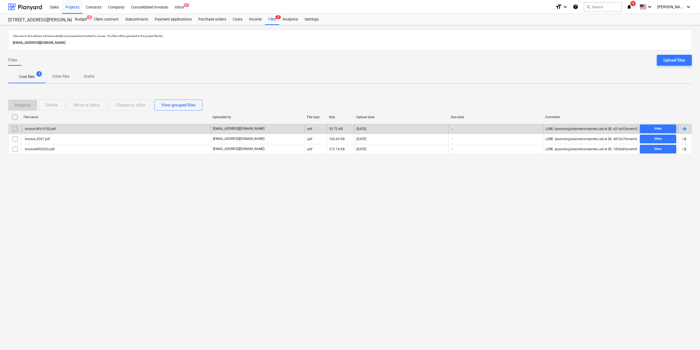
click at [35, 130] on div "Invoice INV-0150.pdf" at bounding box center [40, 129] width 32 height 4
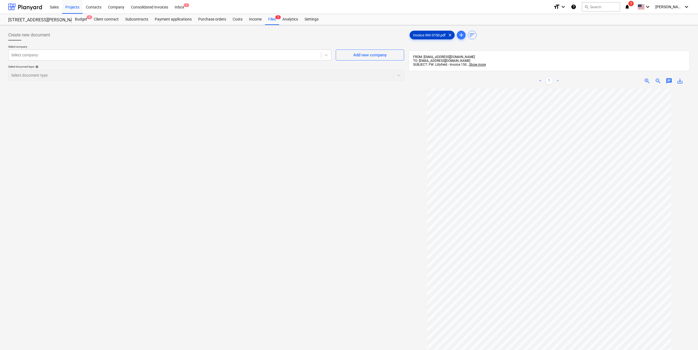
click at [436, 35] on span "Invoice INV-0150.pdf" at bounding box center [429, 35] width 39 height 4
click at [235, 54] on div at bounding box center [164, 54] width 307 height 5
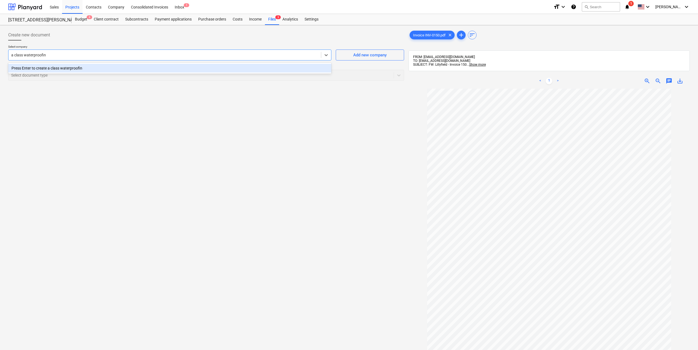
type input "a class waterproofing"
click at [82, 66] on div "Press Enter to create a class waterproofing" at bounding box center [169, 68] width 323 height 9
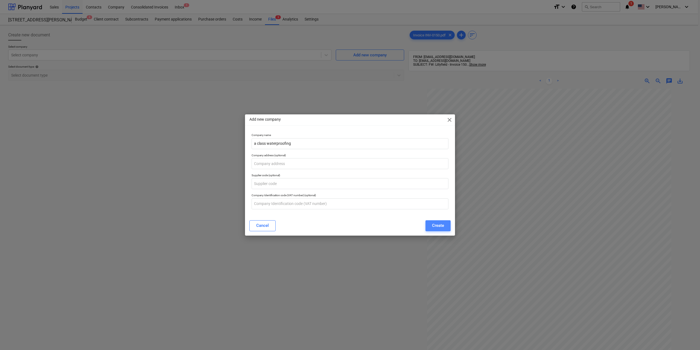
click at [431, 223] on button "Create" at bounding box center [438, 225] width 25 height 11
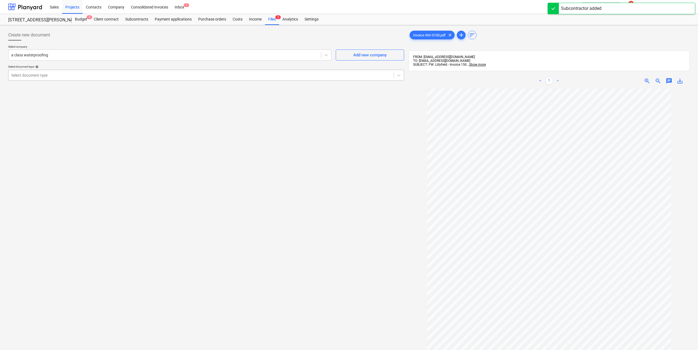
click at [100, 78] on div "Select document type" at bounding box center [200, 75] width 385 height 8
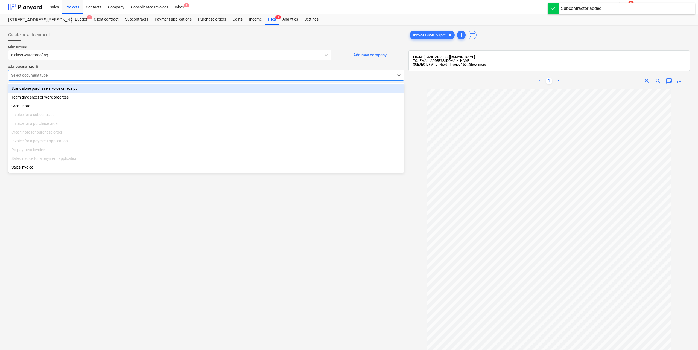
click at [95, 87] on div "Standalone purchase invoice or receipt" at bounding box center [206, 88] width 396 height 9
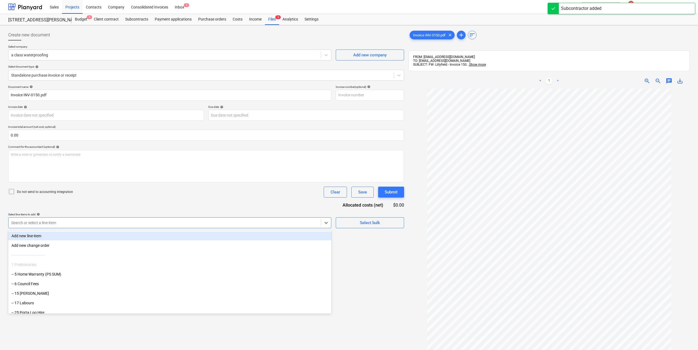
click at [82, 223] on div at bounding box center [164, 222] width 307 height 5
type input "water"
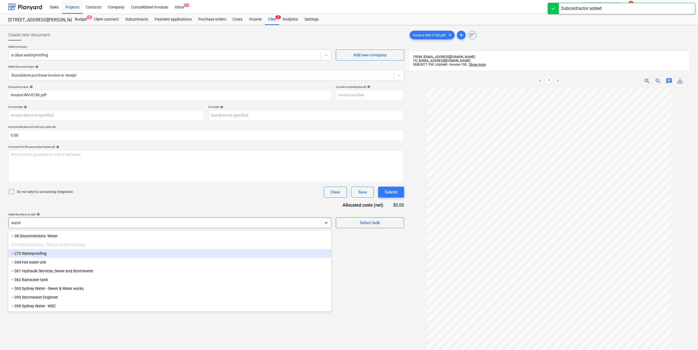
click at [49, 254] on div "-- 273 Waterproofing" at bounding box center [169, 253] width 323 height 9
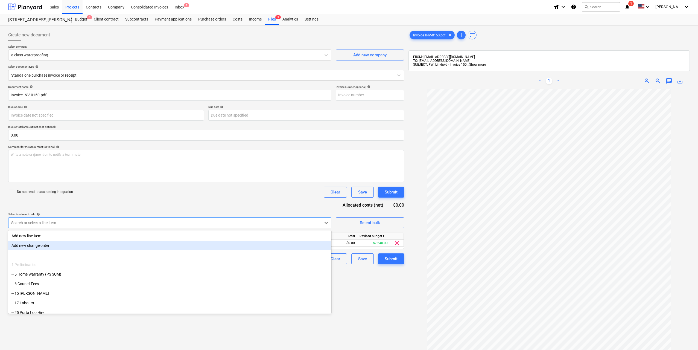
click at [391, 313] on div "Create new document Select company a class waterproofing Add new company Select…" at bounding box center [206, 226] width 400 height 398
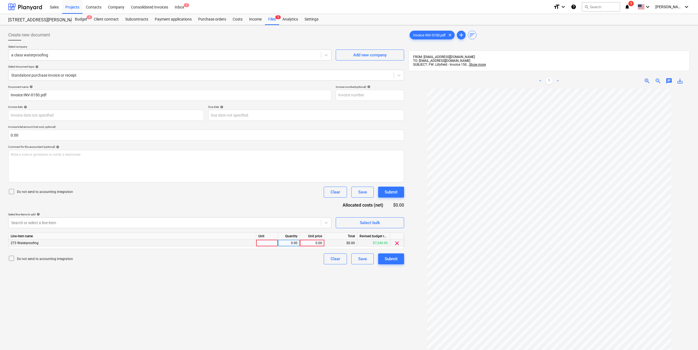
click at [269, 244] on div at bounding box center [267, 243] width 22 height 7
click at [289, 242] on div "0.00" at bounding box center [288, 243] width 17 height 7
type input "1"
click at [316, 240] on div "0.00" at bounding box center [312, 243] width 20 height 7
type input "4500"
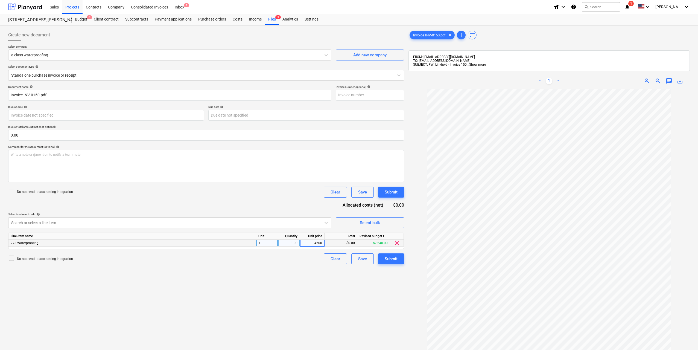
click at [304, 302] on div "Create new document Select company a class waterproofing Add new company Select…" at bounding box center [206, 226] width 400 height 398
click at [383, 263] on button "Submit" at bounding box center [391, 258] width 26 height 11
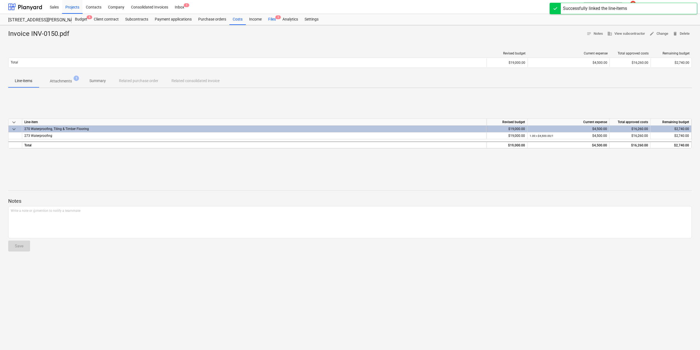
click at [272, 19] on div "Files 2" at bounding box center [272, 19] width 14 height 11
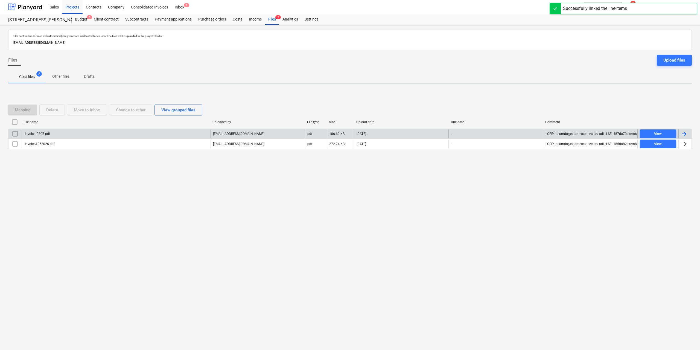
click at [45, 132] on div "Invoice_0307.pdf" at bounding box center [37, 134] width 26 height 4
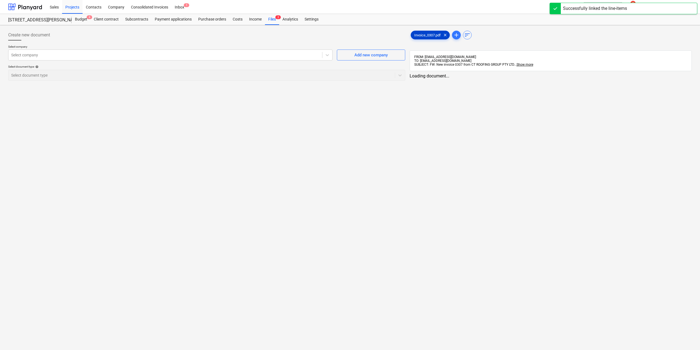
click at [420, 34] on span "Invoice_0307.pdf" at bounding box center [427, 35] width 33 height 4
click at [254, 62] on div "Select company Select company Add new company Select document type help Select …" at bounding box center [206, 65] width 396 height 40
click at [254, 58] on div "Select company" at bounding box center [164, 55] width 313 height 8
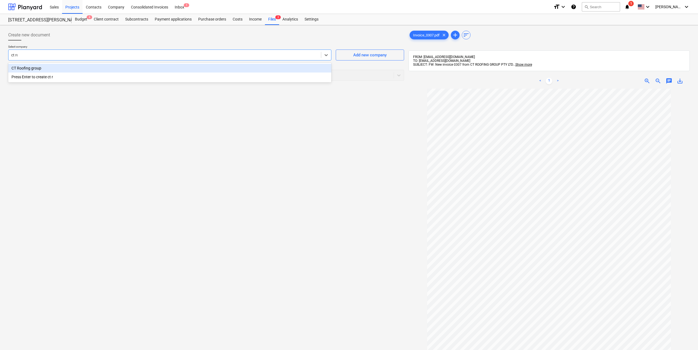
type input "ct roo"
click at [234, 75] on div at bounding box center [201, 74] width 380 height 5
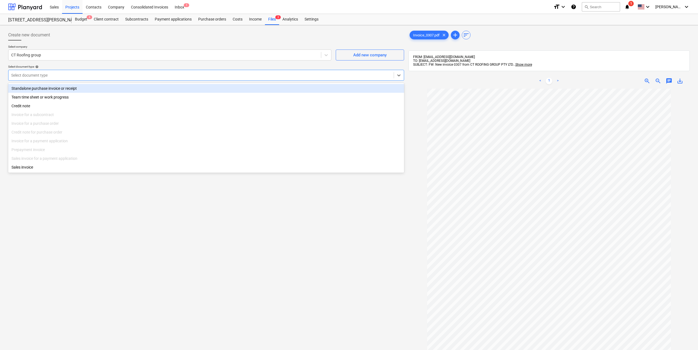
click at [113, 89] on div "Standalone purchase invoice or receipt" at bounding box center [206, 88] width 396 height 9
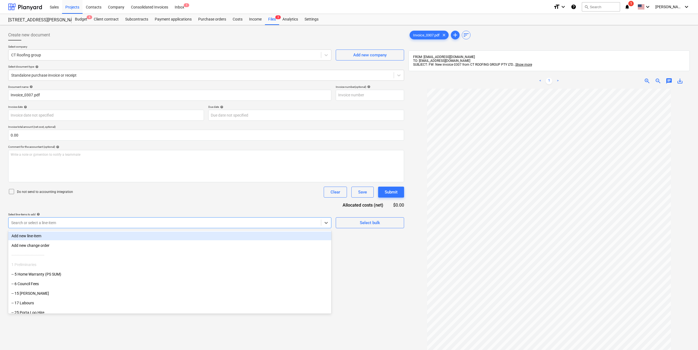
click at [72, 220] on div at bounding box center [164, 222] width 307 height 5
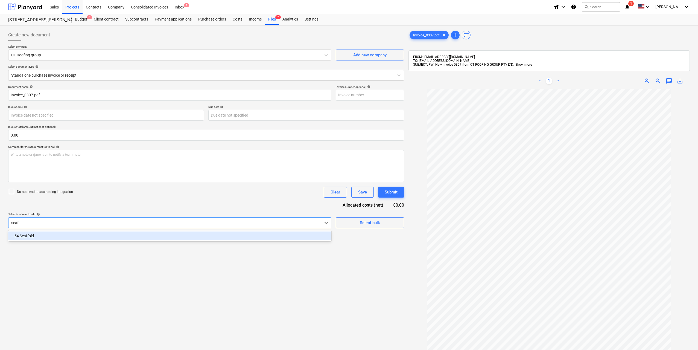
type input "[PERSON_NAME]"
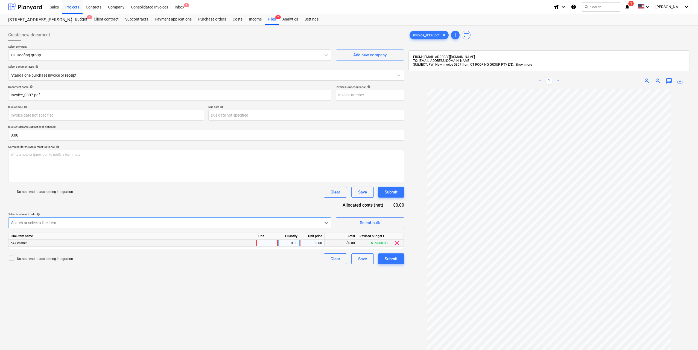
click at [265, 242] on div at bounding box center [267, 243] width 22 height 7
type input "1"
click at [283, 244] on div "0.00" at bounding box center [288, 243] width 17 height 7
click at [317, 243] on div "0.00" at bounding box center [312, 243] width 20 height 7
type input "9500"
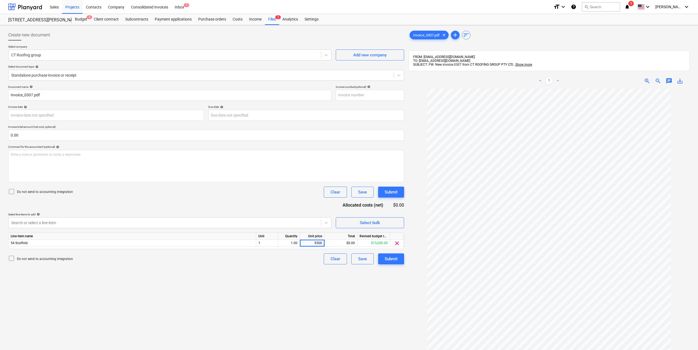
click at [339, 293] on div "Create new document Select company CT Roofing group Add new company Select docu…" at bounding box center [206, 226] width 400 height 398
click at [393, 259] on div "Submit" at bounding box center [391, 258] width 13 height 7
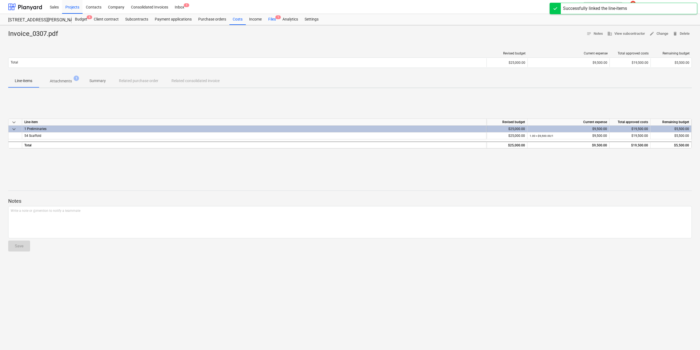
click at [276, 18] on span "1" at bounding box center [277, 17] width 5 height 4
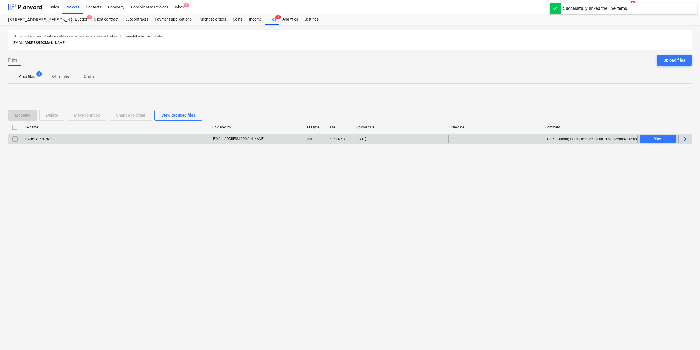
click at [51, 136] on div "InvoiceAR52026.pdf" at bounding box center [116, 139] width 189 height 9
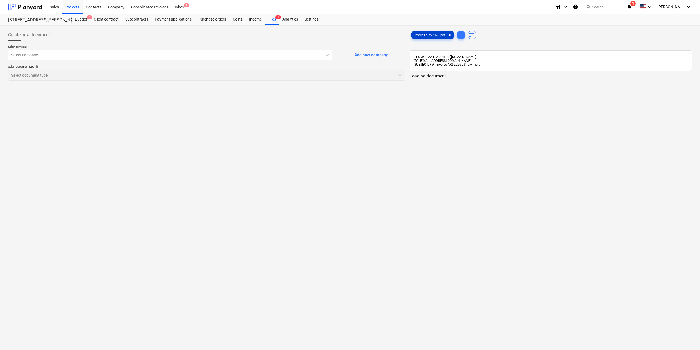
click at [425, 32] on div "InvoiceAR52026.pdf clear" at bounding box center [433, 35] width 44 height 9
click at [236, 66] on div "Select document type help" at bounding box center [206, 67] width 396 height 4
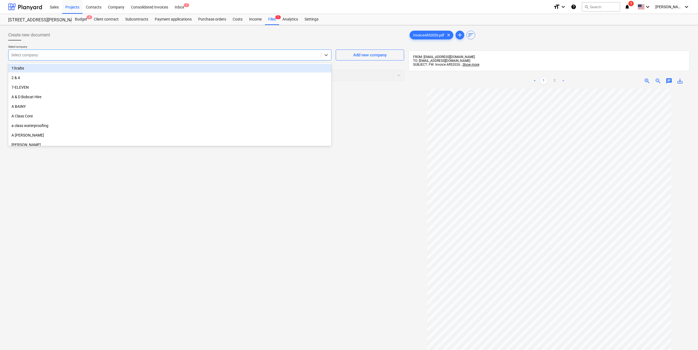
click at [237, 59] on div "Select company" at bounding box center [164, 55] width 313 height 8
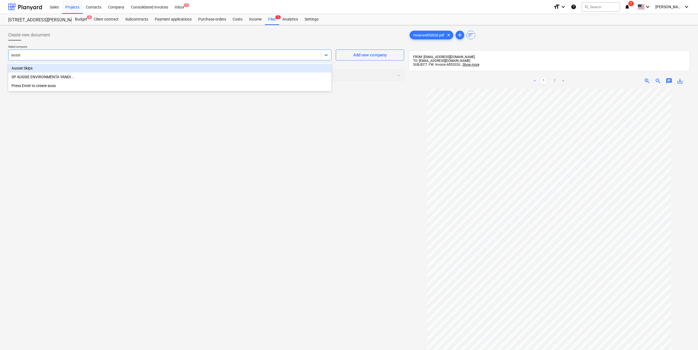
type input "aussie"
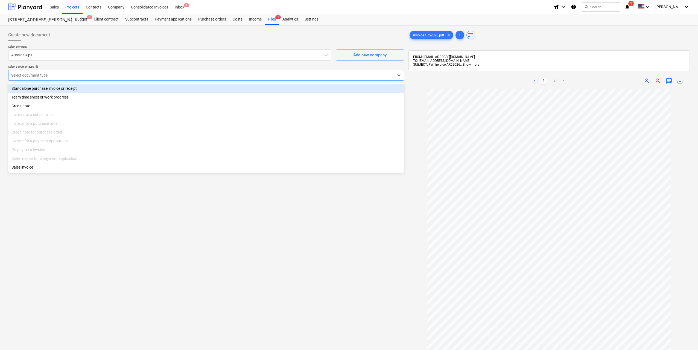
click at [217, 71] on div "Select document type" at bounding box center [200, 75] width 385 height 8
click at [138, 89] on div "Standalone purchase invoice or receipt" at bounding box center [206, 88] width 396 height 9
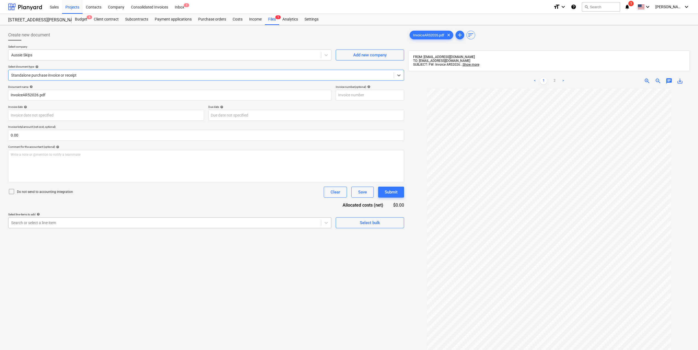
click at [53, 222] on div at bounding box center [164, 222] width 307 height 5
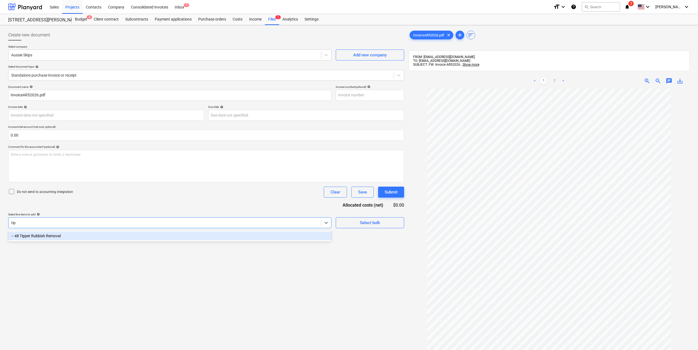
type input "tipp"
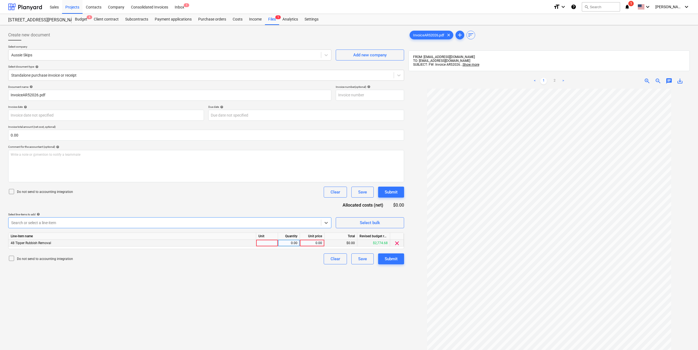
click at [272, 241] on div at bounding box center [267, 243] width 22 height 7
drag, startPoint x: 284, startPoint y: 242, endPoint x: 302, endPoint y: 243, distance: 17.8
click at [284, 242] on div "0.00" at bounding box center [288, 243] width 17 height 7
click at [312, 243] on div "0.00" at bounding box center [312, 243] width 20 height 7
click at [554, 81] on link "2" at bounding box center [554, 81] width 7 height 7
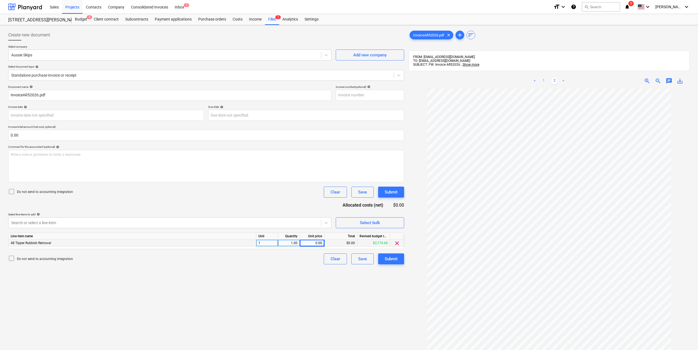
click at [319, 242] on div "0.00" at bounding box center [312, 243] width 20 height 7
click at [548, 80] on ul "< 1 2 >" at bounding box center [549, 81] width 91 height 7
click at [545, 81] on link "1" at bounding box center [543, 81] width 7 height 7
click at [321, 242] on div "0.00" at bounding box center [312, 243] width 20 height 7
type input "205.2"
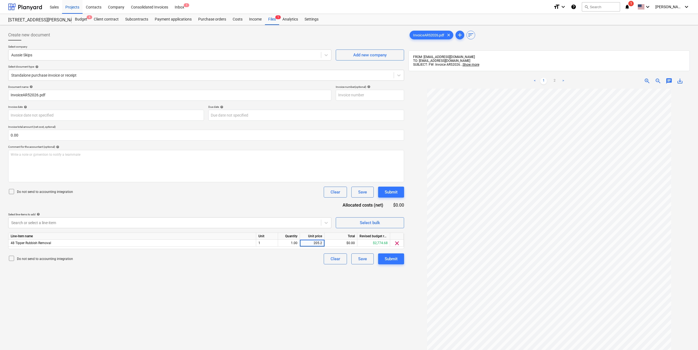
click at [392, 306] on div "Create new document Select company Aussie Skips Add new company Select document…" at bounding box center [206, 226] width 400 height 398
click at [391, 258] on div "Submit" at bounding box center [391, 258] width 13 height 7
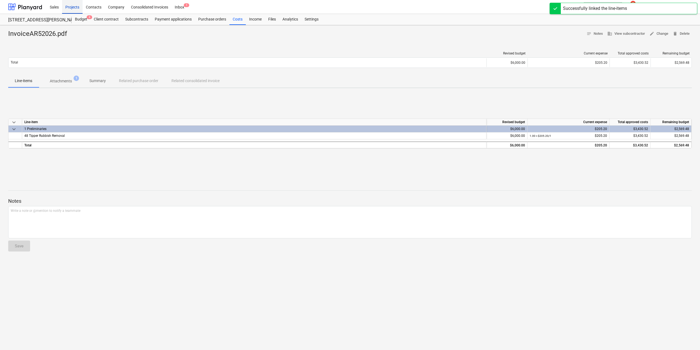
click at [74, 10] on div "Projects" at bounding box center [72, 7] width 21 height 14
